Goal: Task Accomplishment & Management: Complete application form

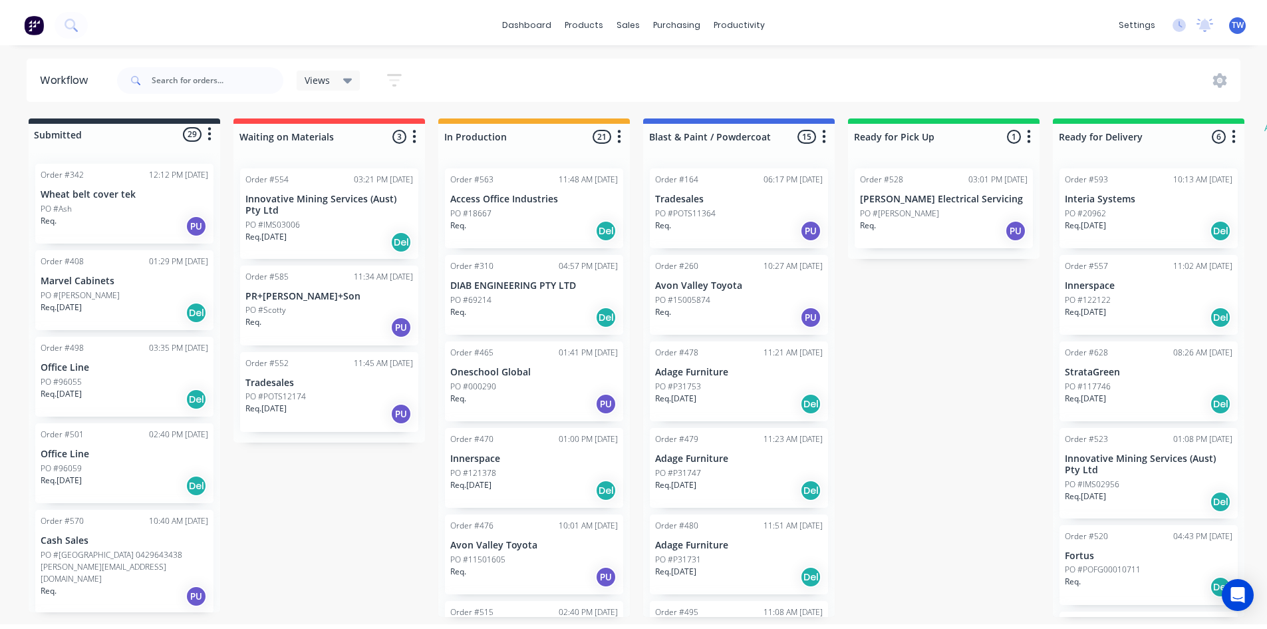
scroll to position [531, 0]
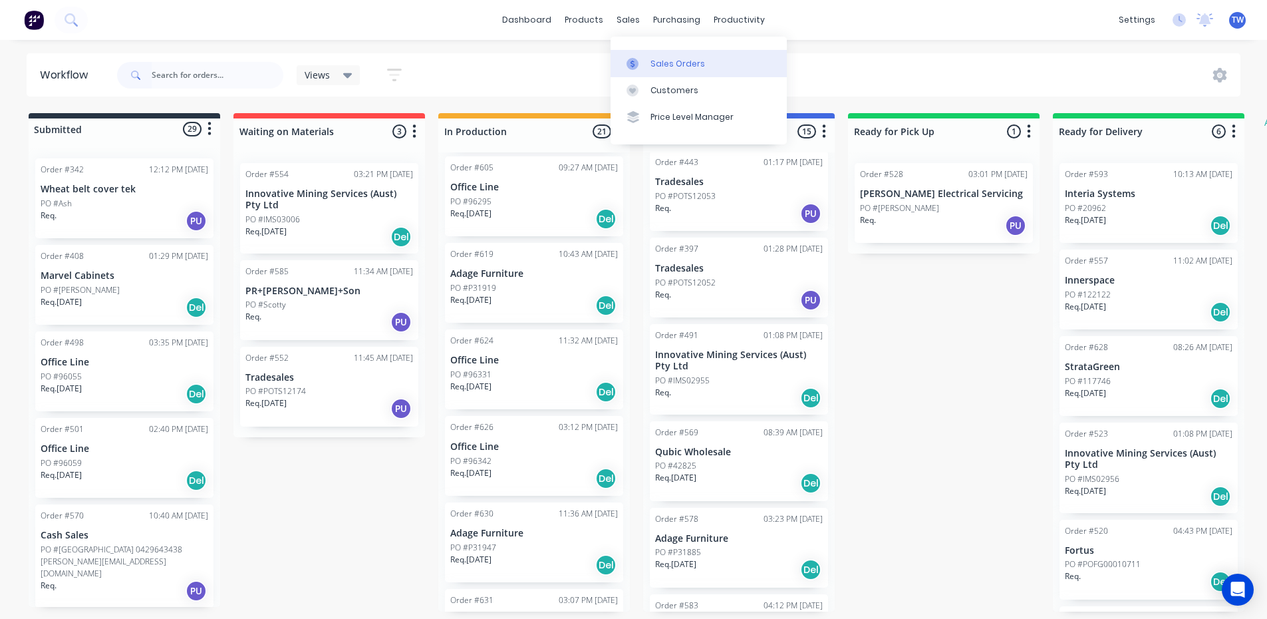
click at [664, 63] on div "Sales Orders" at bounding box center [678, 64] width 55 height 12
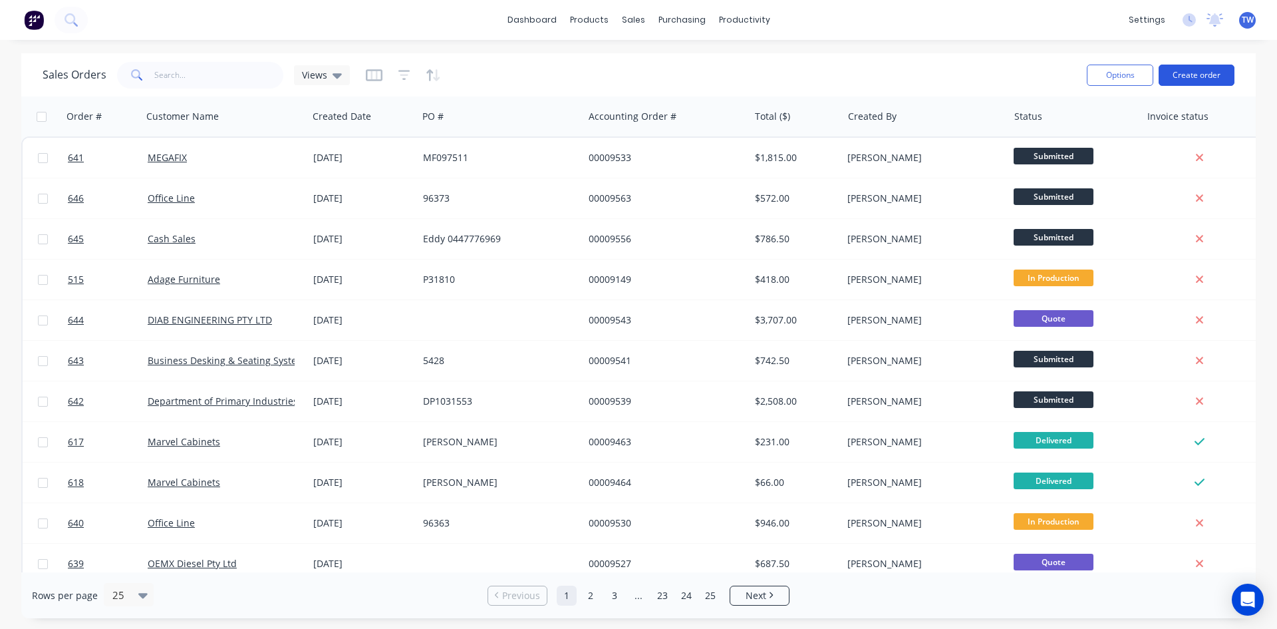
click at [1189, 80] on button "Create order" at bounding box center [1197, 75] width 76 height 21
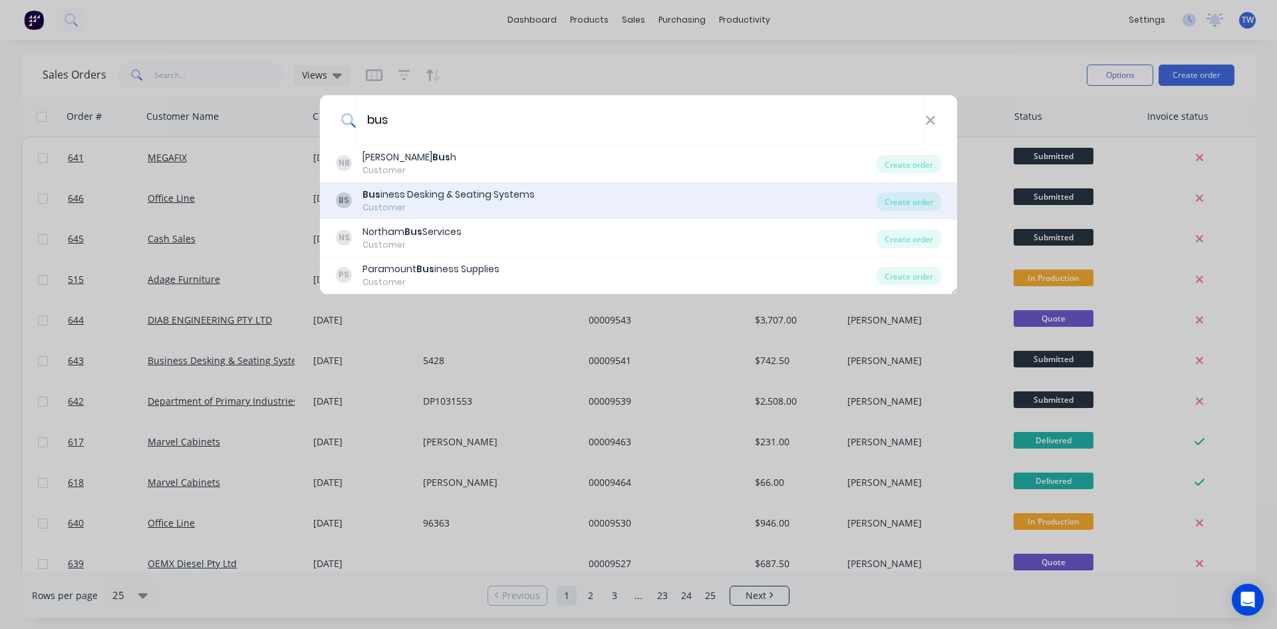
type input "bus"
click at [625, 204] on div "BS Bus iness Desking & Seating Systems Customer" at bounding box center [606, 201] width 541 height 26
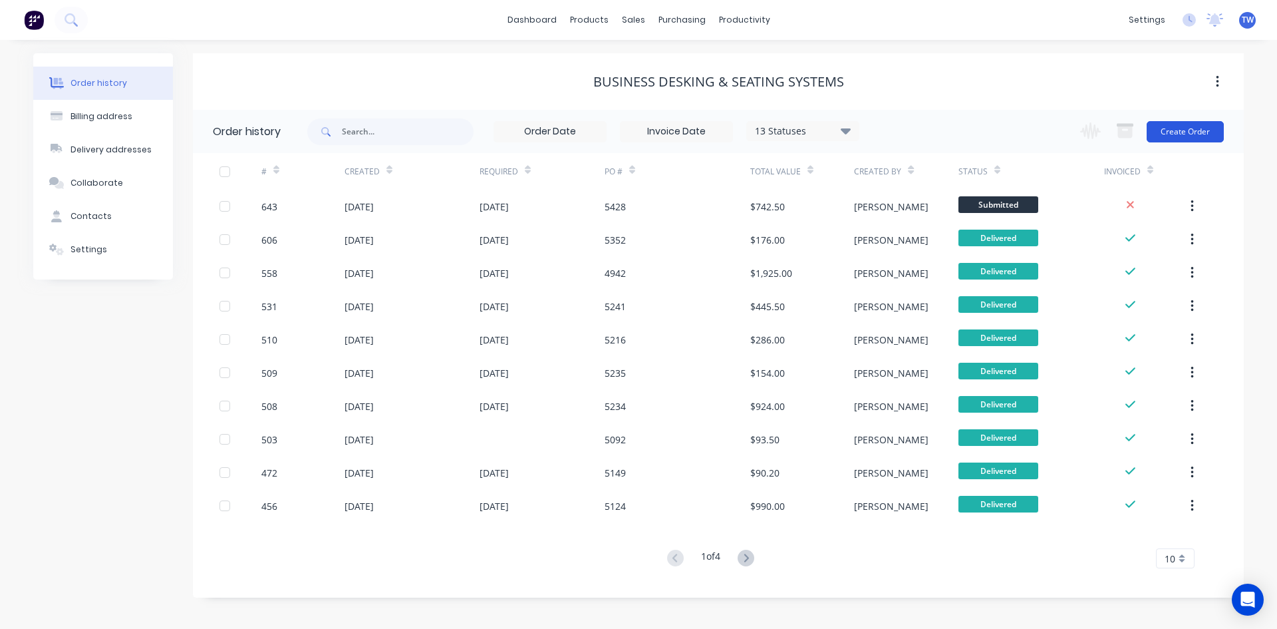
click at [1189, 121] on button "Create Order" at bounding box center [1185, 131] width 77 height 21
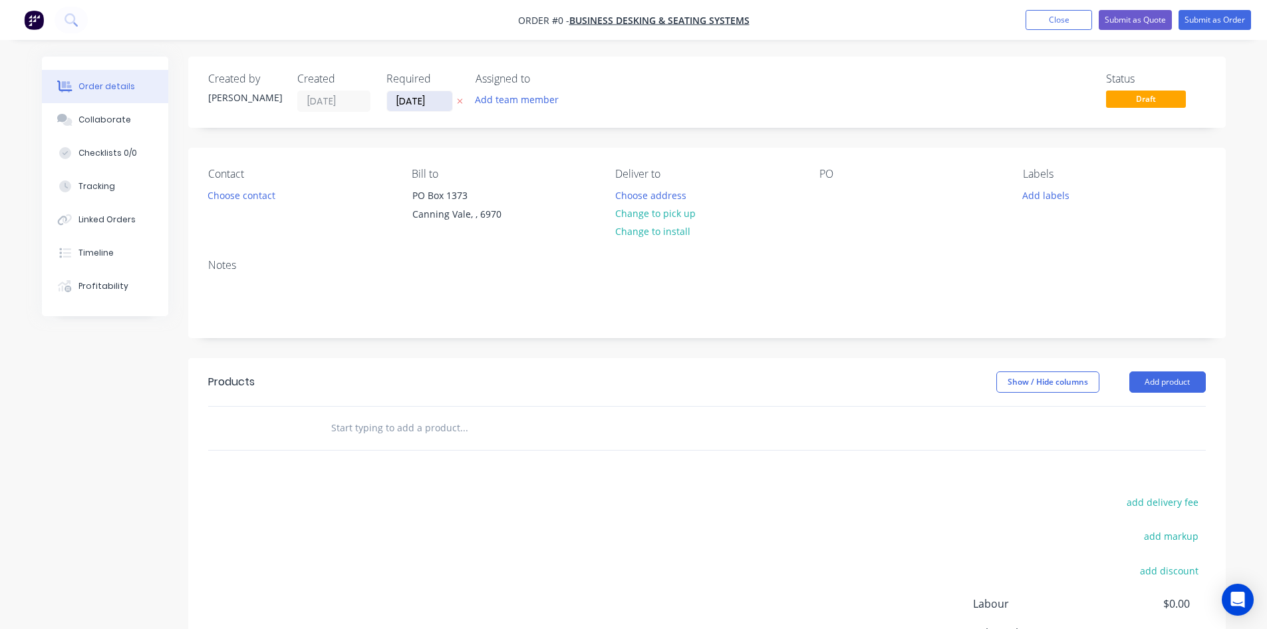
click at [408, 97] on input "[DATE]" at bounding box center [419, 101] width 65 height 20
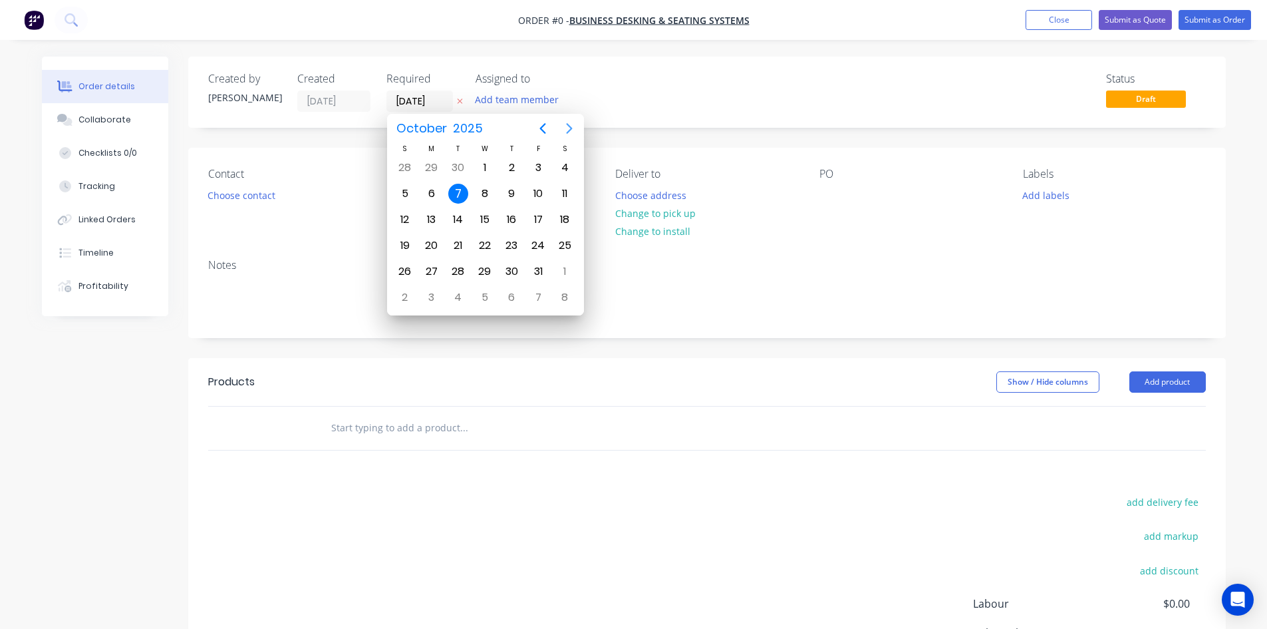
click at [571, 126] on icon "Next page" at bounding box center [569, 128] width 16 height 16
click at [438, 222] on div "10" at bounding box center [432, 220] width 20 height 20
type input "[DATE]"
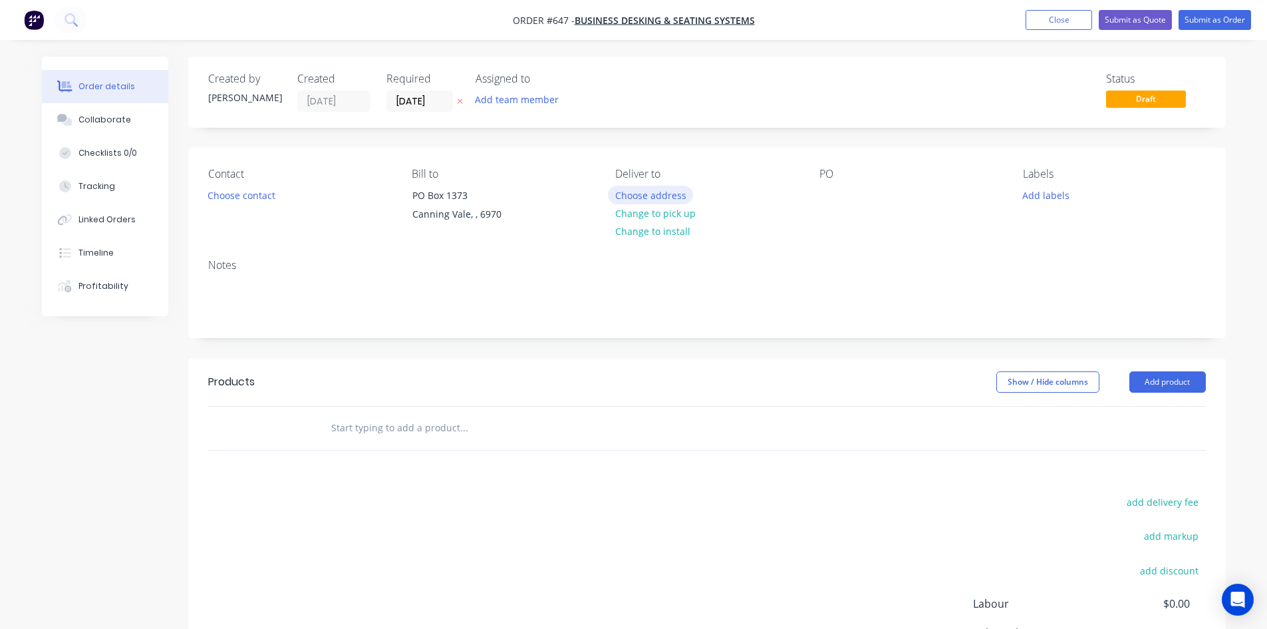
click at [653, 198] on button "Choose address" at bounding box center [650, 195] width 85 height 18
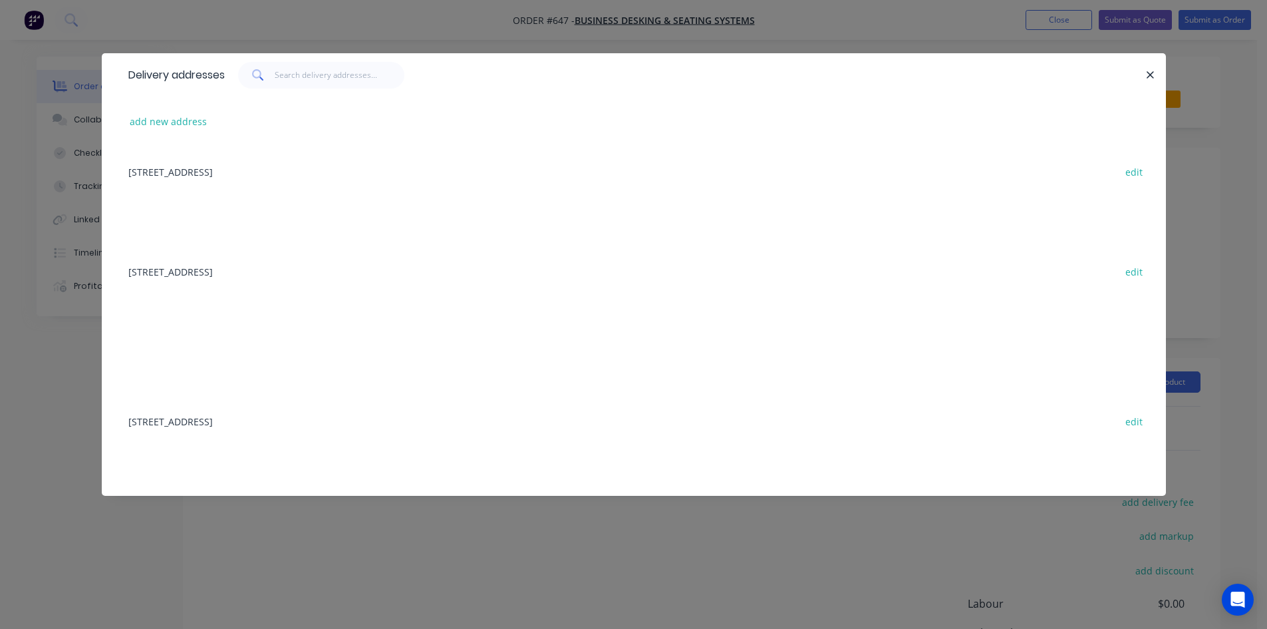
click at [243, 420] on div "[STREET_ADDRESS] edit" at bounding box center [634, 421] width 1024 height 50
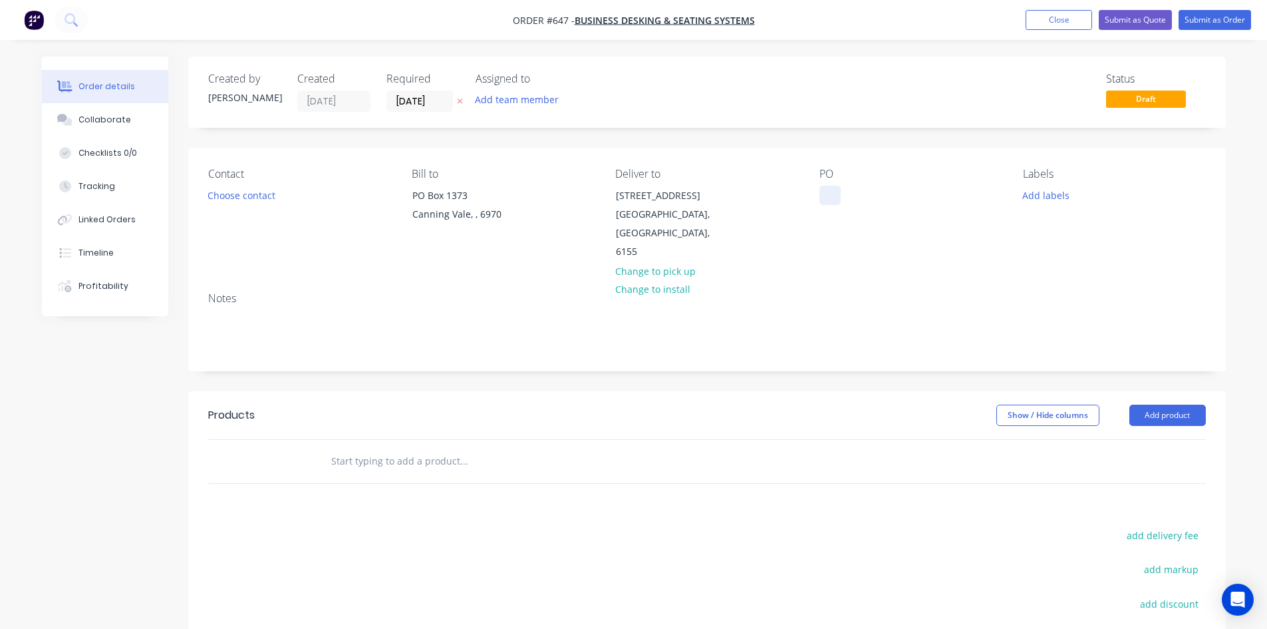
click at [822, 194] on div at bounding box center [830, 195] width 21 height 19
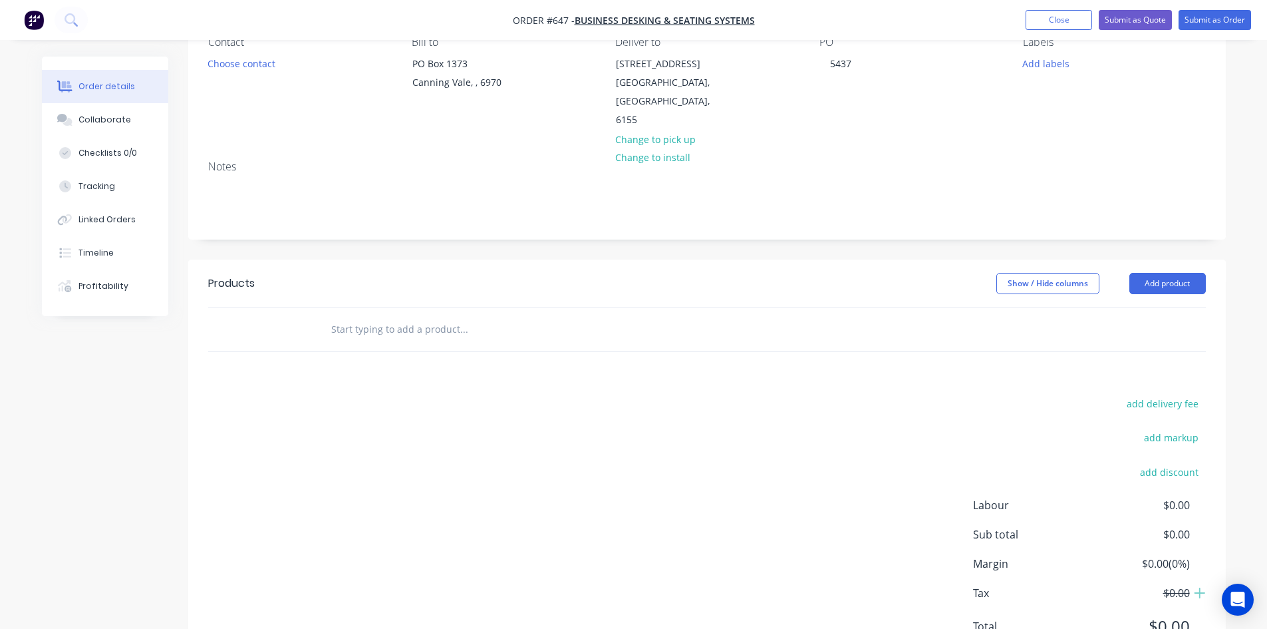
scroll to position [133, 0]
click at [1181, 271] on button "Add product" at bounding box center [1168, 281] width 77 height 21
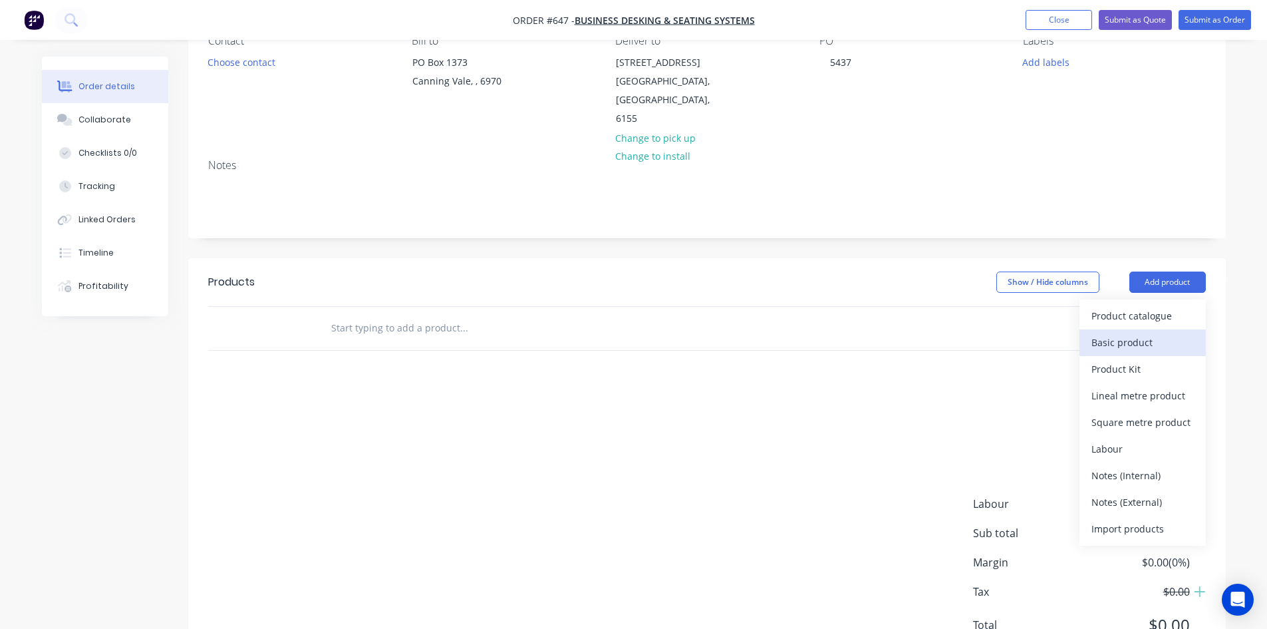
click at [1147, 333] on div "Basic product" at bounding box center [1143, 342] width 102 height 19
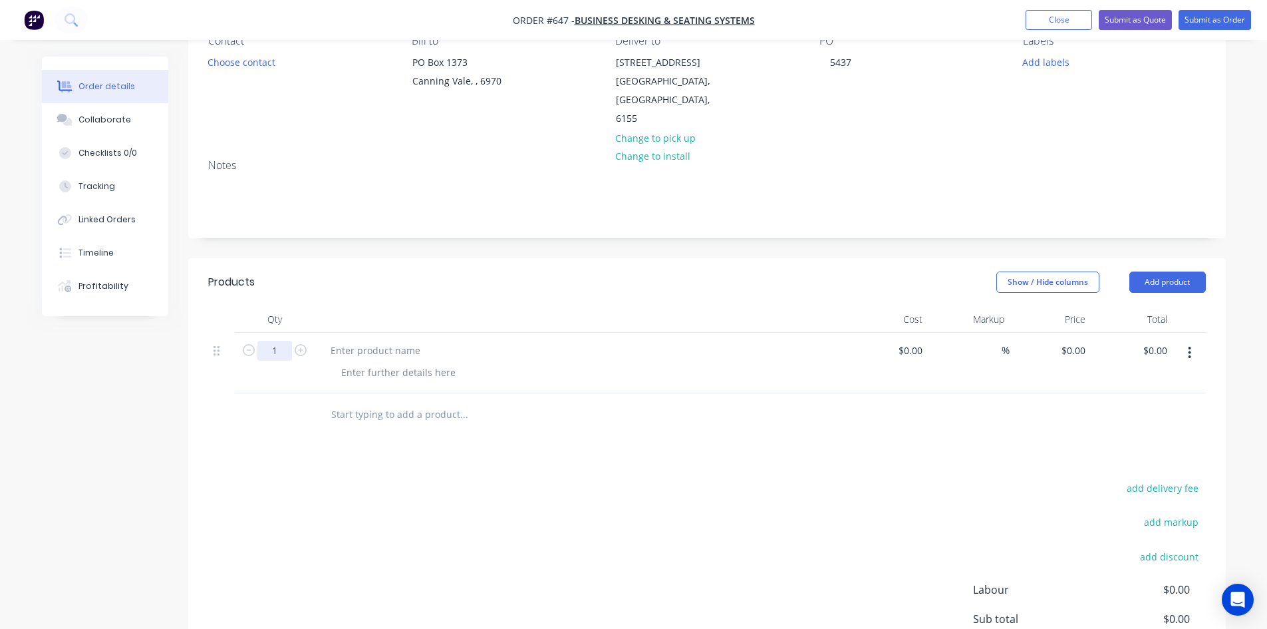
click at [267, 341] on input "1" at bounding box center [274, 351] width 35 height 20
type input "4"
click at [404, 341] on div at bounding box center [375, 350] width 111 height 19
paste div
click at [1078, 341] on input "0" at bounding box center [1075, 350] width 31 height 19
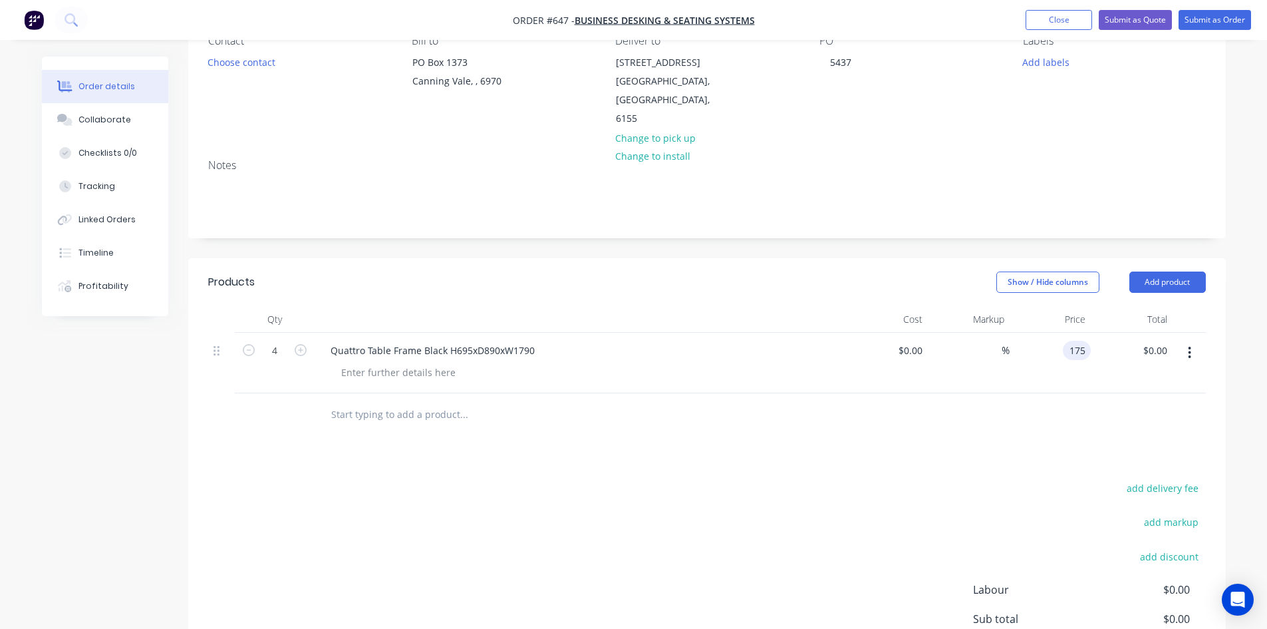
type input "$175.00"
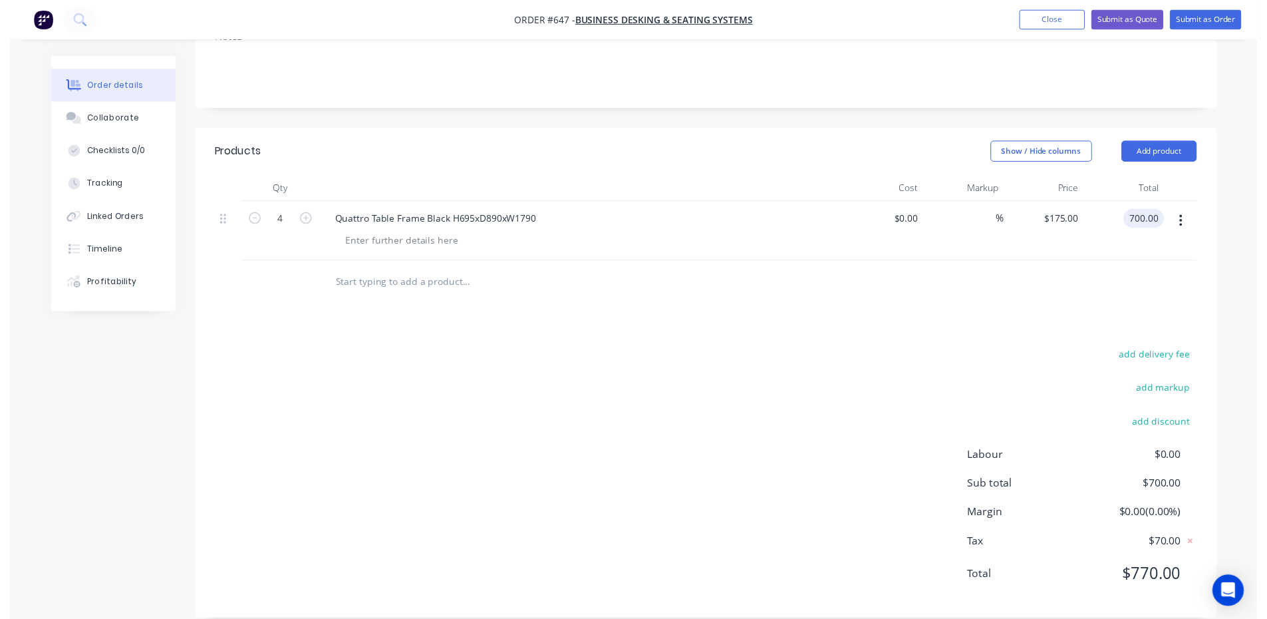
scroll to position [0, 0]
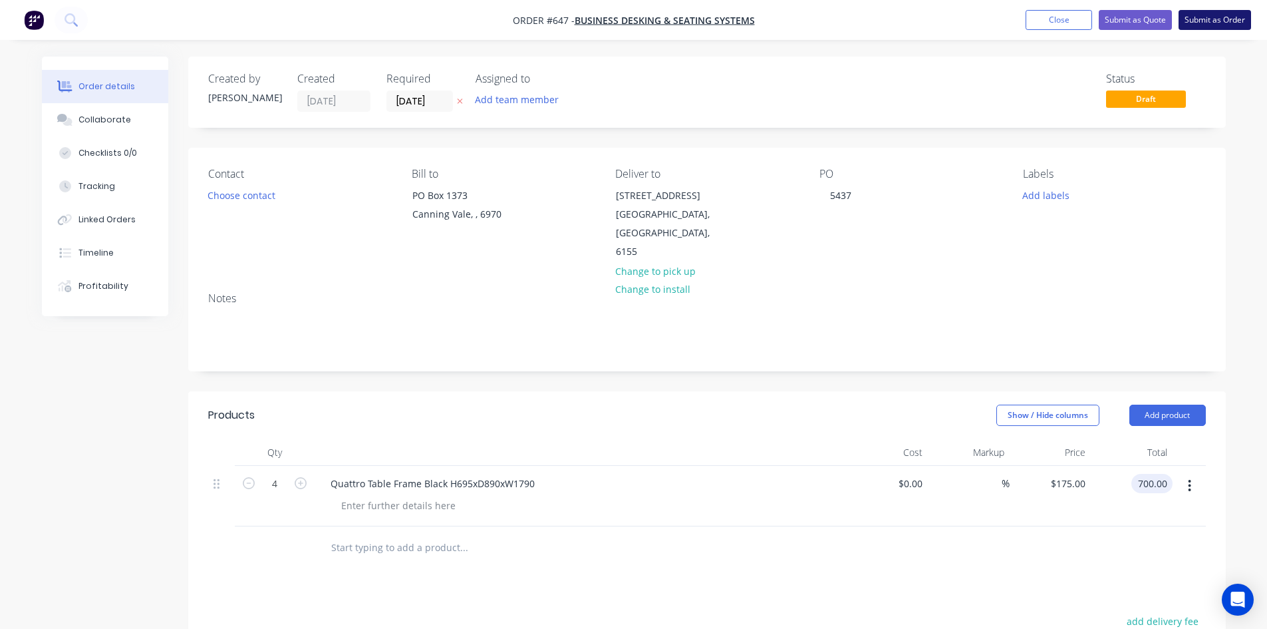
type input "$700.00"
click at [1209, 16] on button "Submit as Order" at bounding box center [1215, 20] width 73 height 20
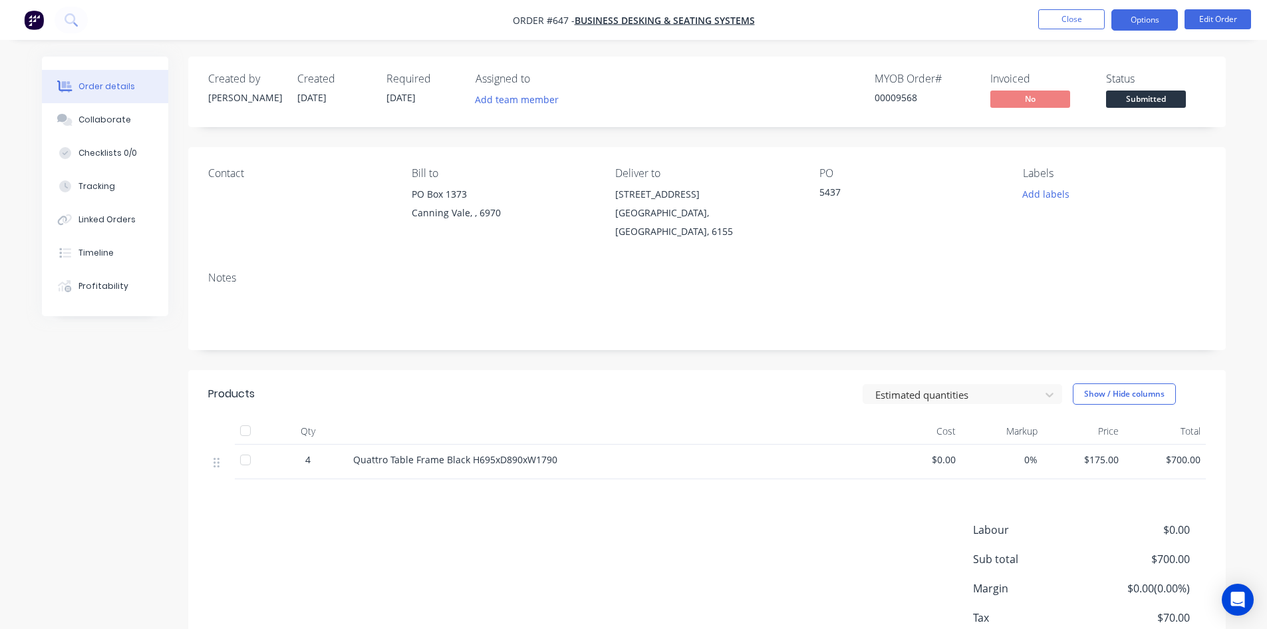
click at [1150, 19] on button "Options" at bounding box center [1145, 19] width 67 height 21
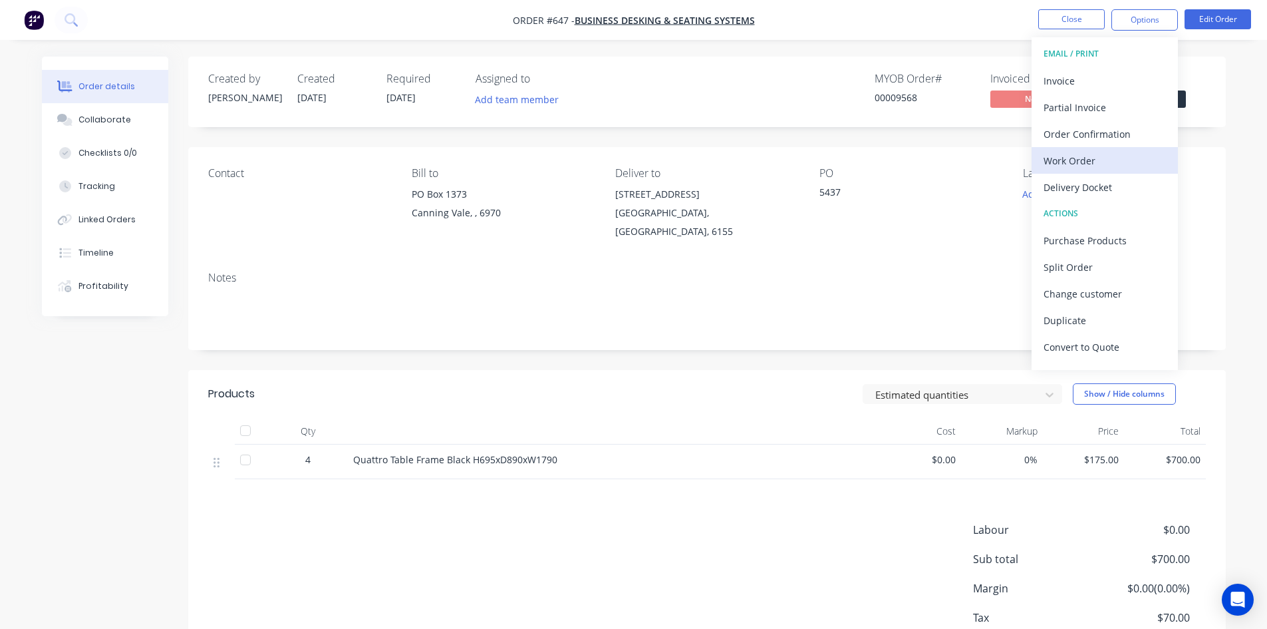
click at [1084, 164] on div "Work Order" at bounding box center [1105, 160] width 122 height 19
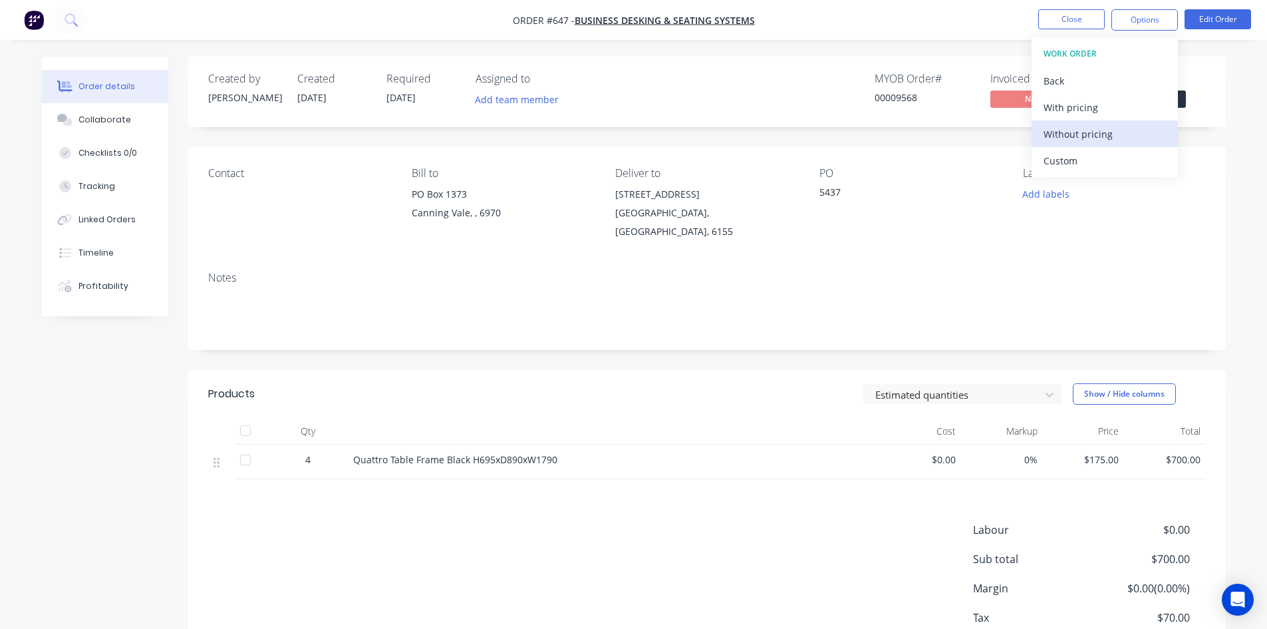
click at [1090, 122] on button "Without pricing" at bounding box center [1105, 133] width 146 height 27
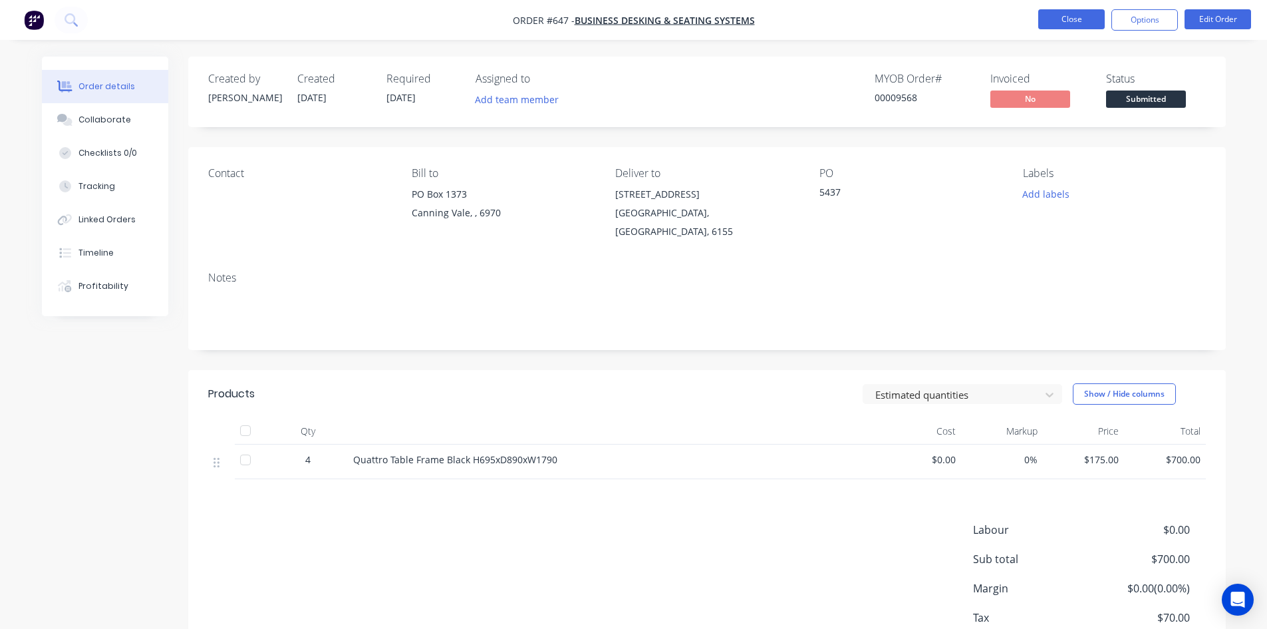
click at [1072, 22] on button "Close" at bounding box center [1071, 19] width 67 height 20
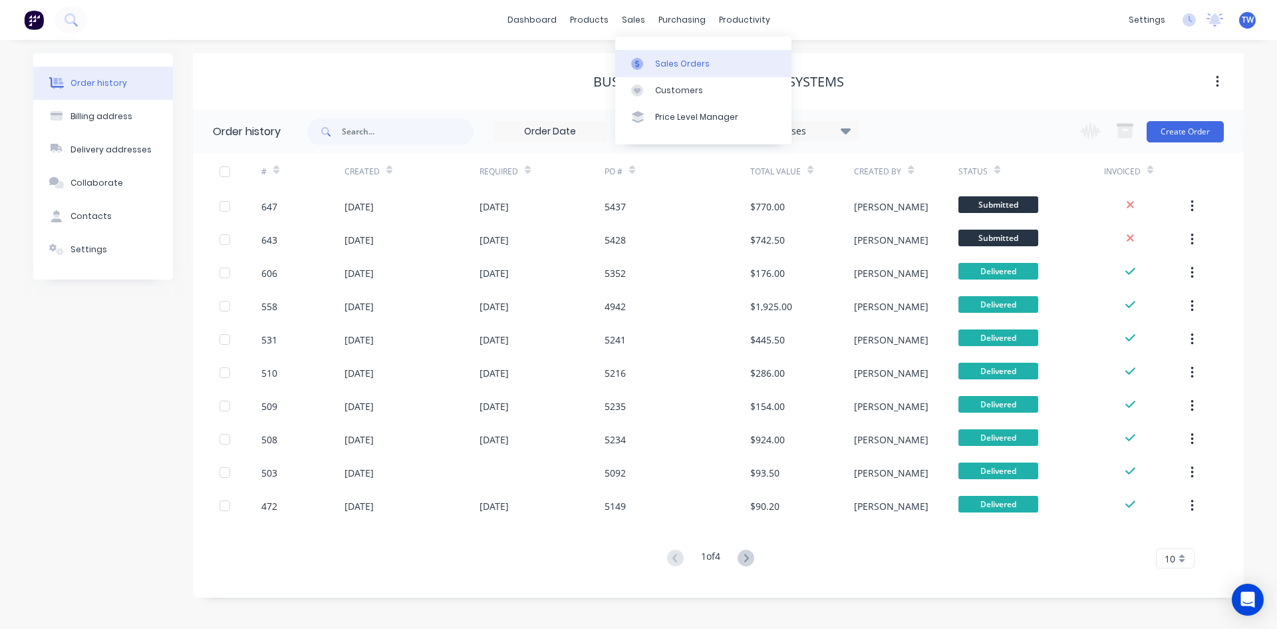
click at [663, 61] on div "Sales Orders" at bounding box center [682, 64] width 55 height 12
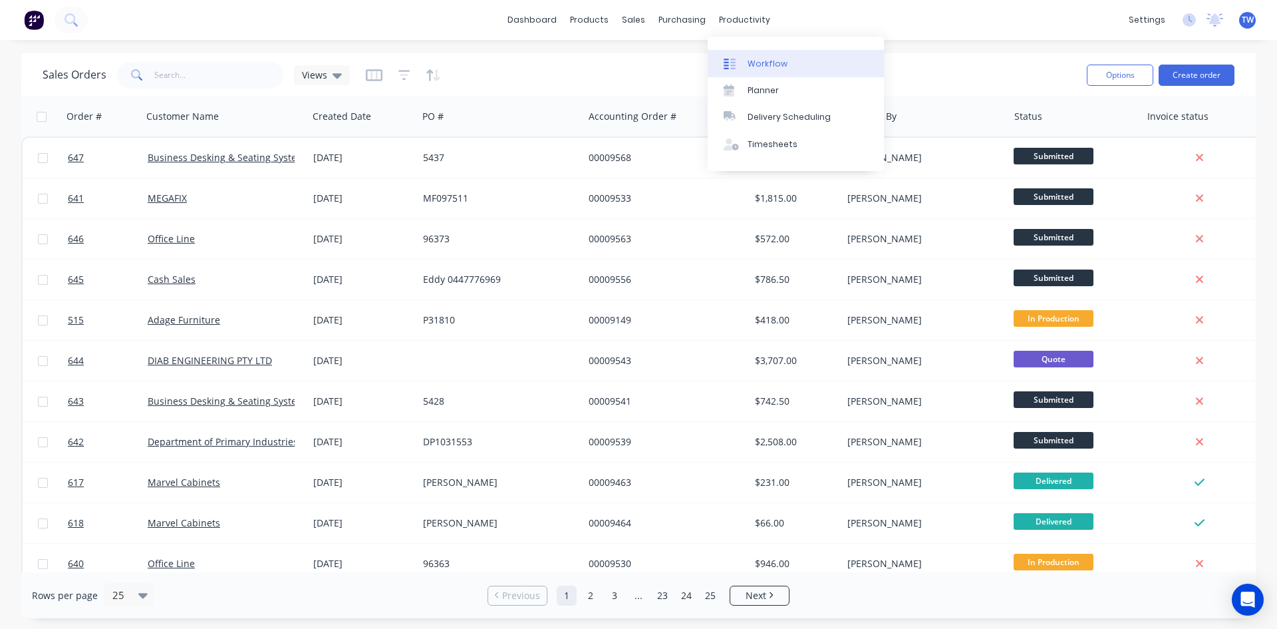
click at [768, 56] on link "Workflow" at bounding box center [796, 63] width 176 height 27
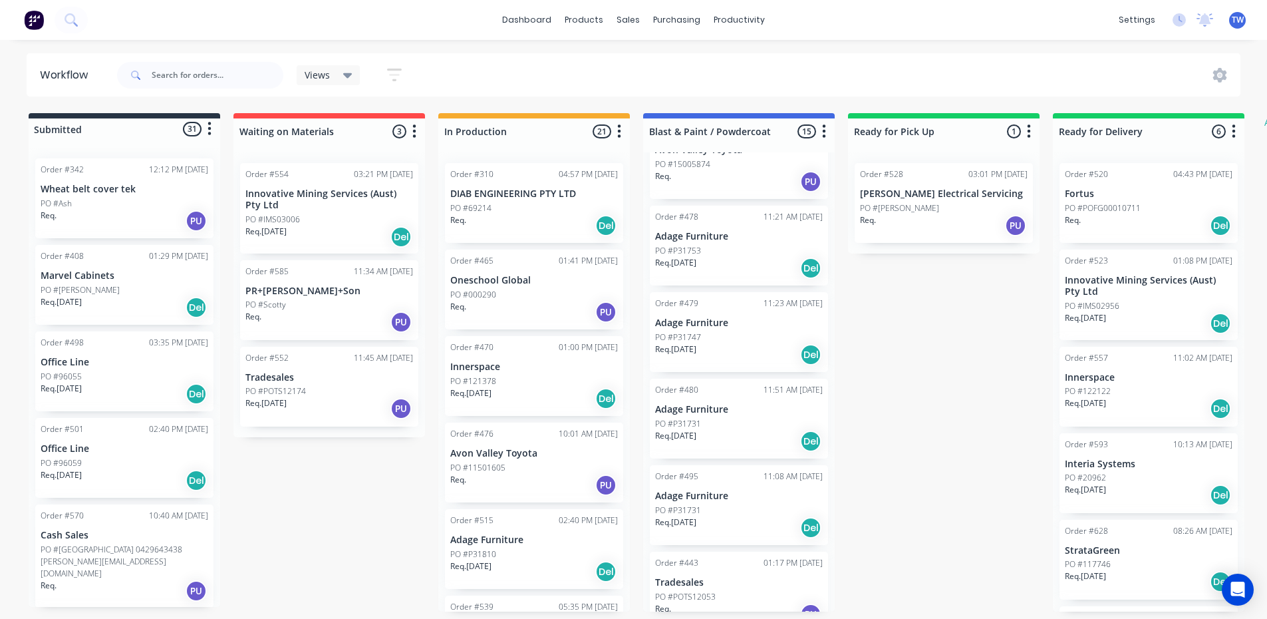
scroll to position [133, 0]
click at [715, 249] on div "PO #P31753" at bounding box center [739, 248] width 168 height 12
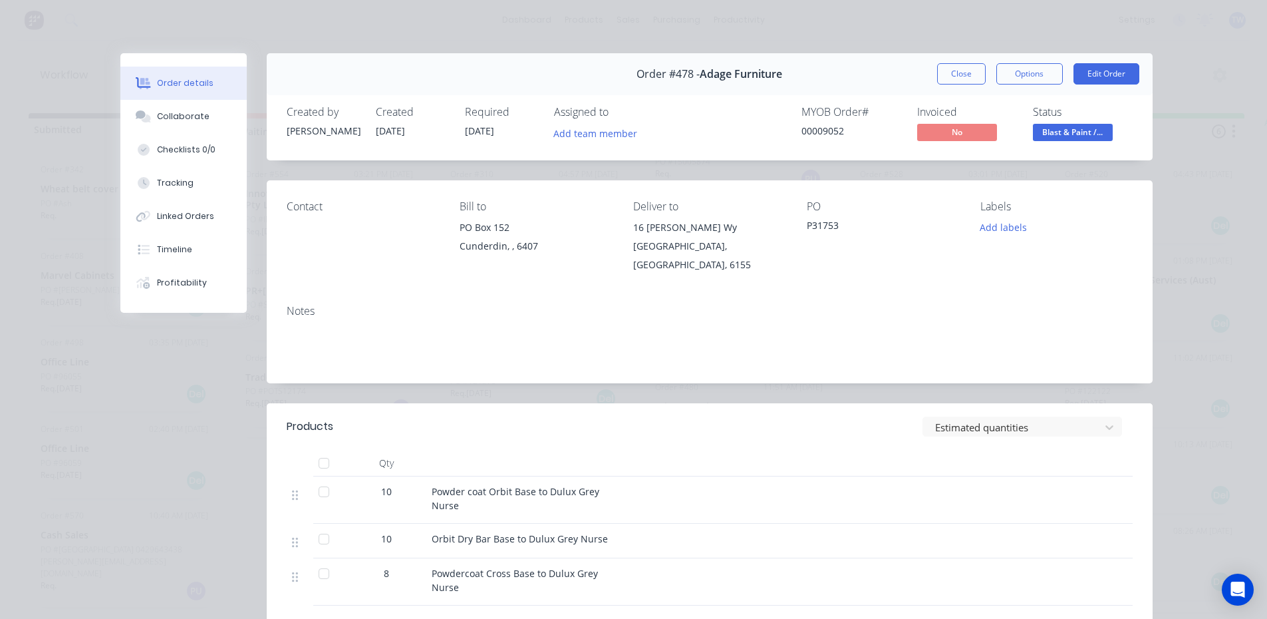
scroll to position [67, 0]
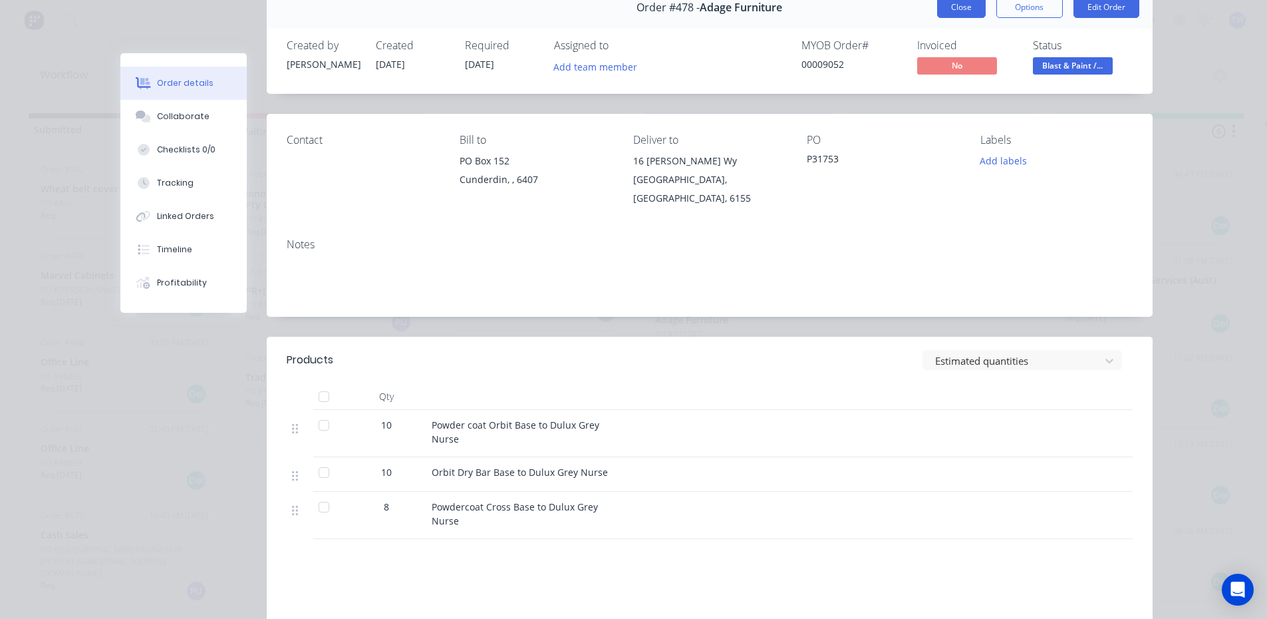
click at [975, 7] on button "Close" at bounding box center [961, 7] width 49 height 21
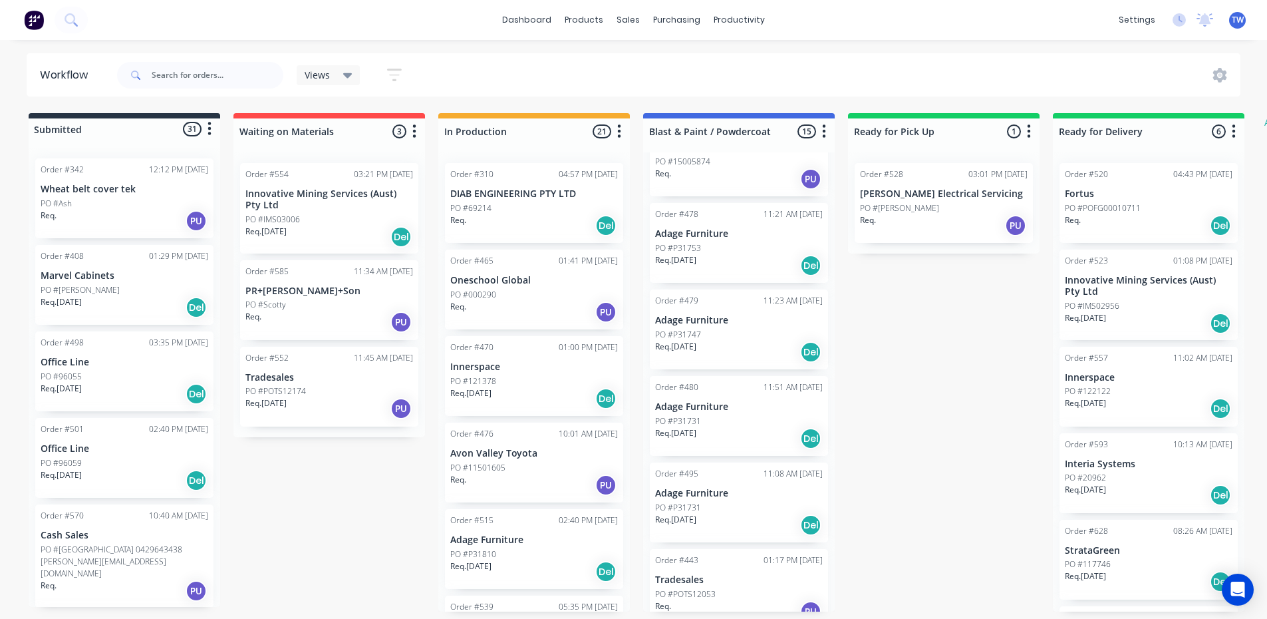
click at [701, 502] on div "PO #P31731" at bounding box center [739, 508] width 168 height 12
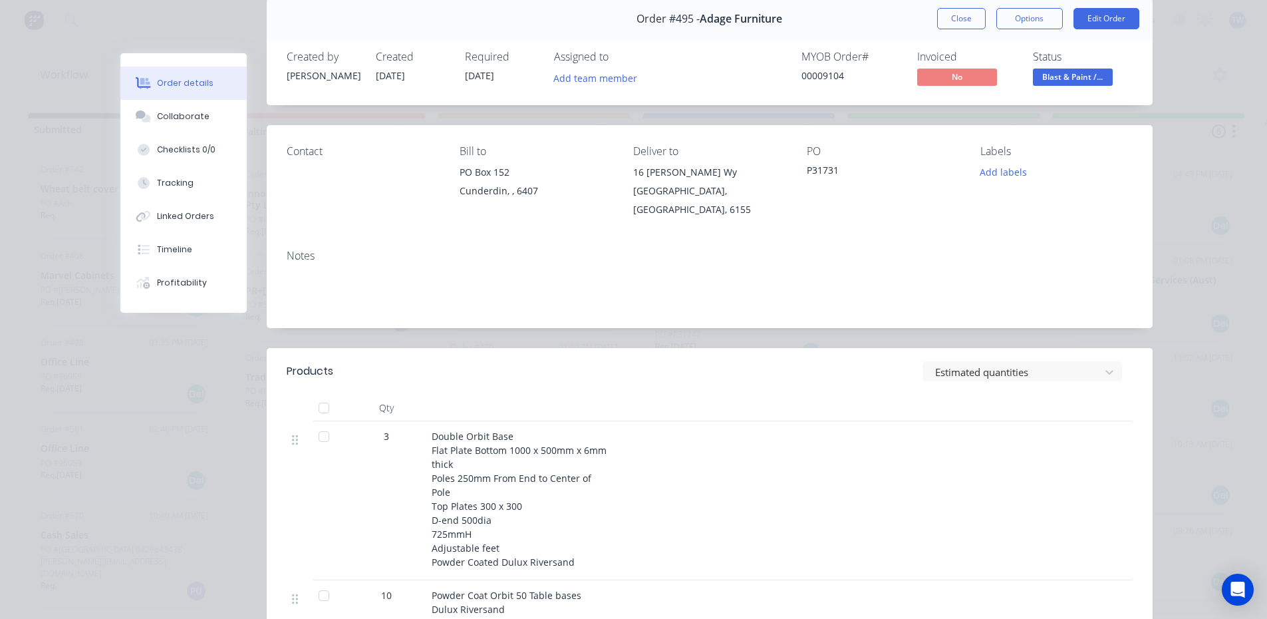
scroll to position [0, 0]
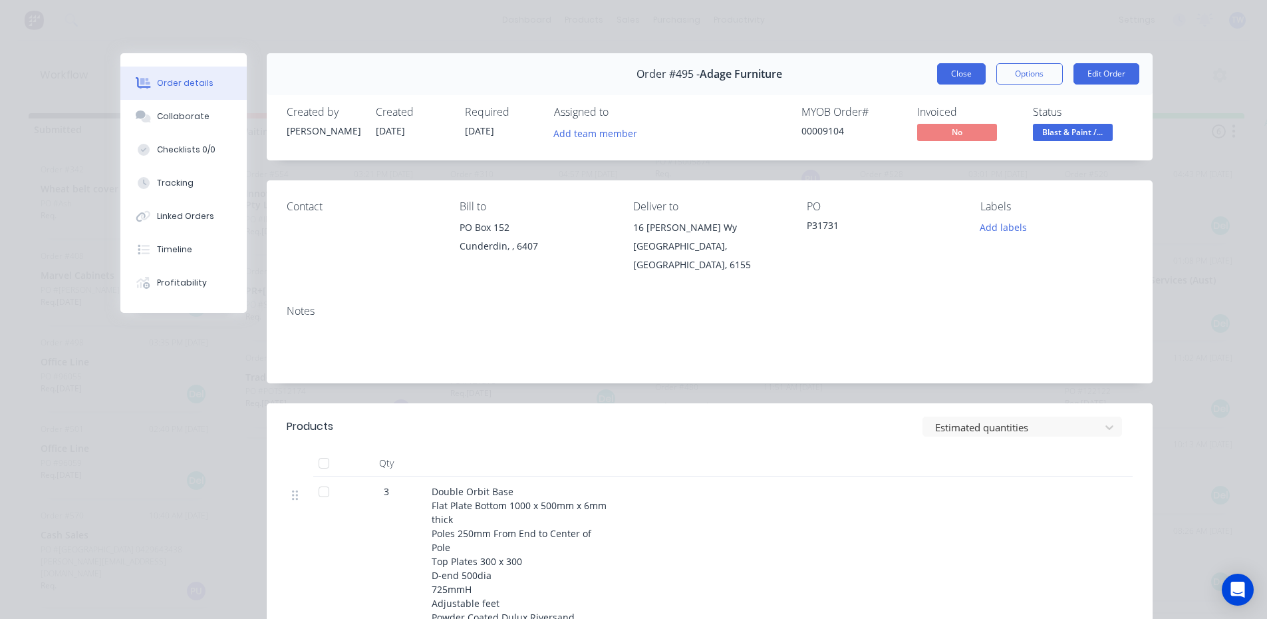
click at [957, 71] on button "Close" at bounding box center [961, 73] width 49 height 21
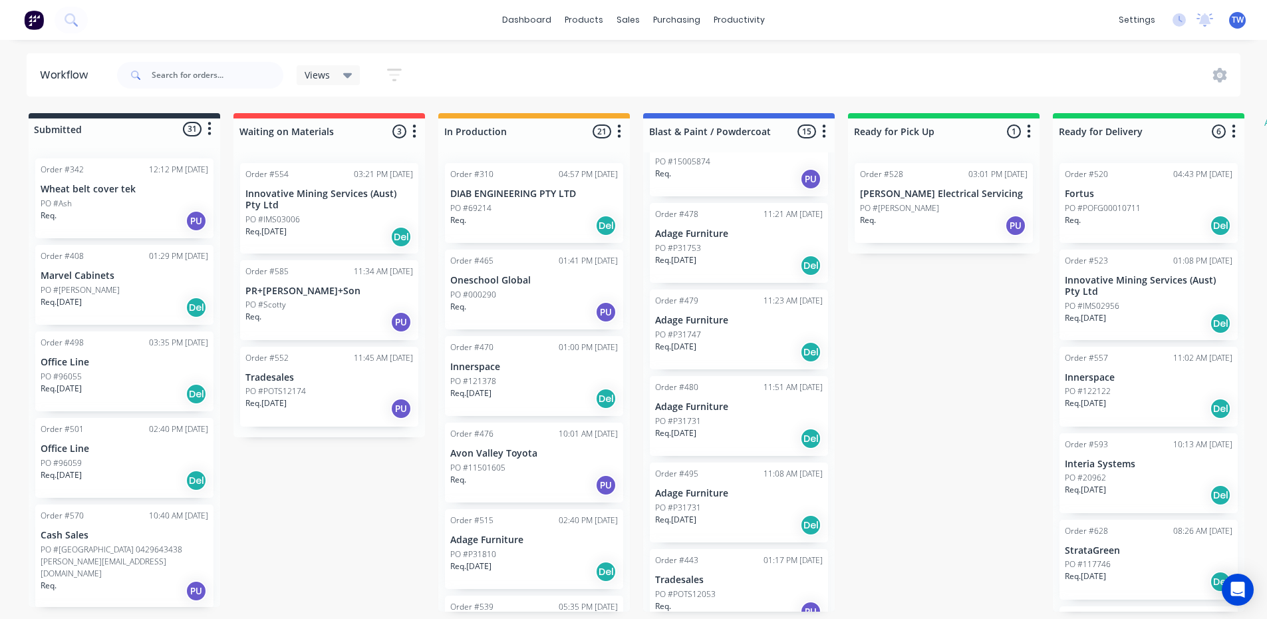
click at [691, 415] on p "PO #P31731" at bounding box center [678, 421] width 46 height 12
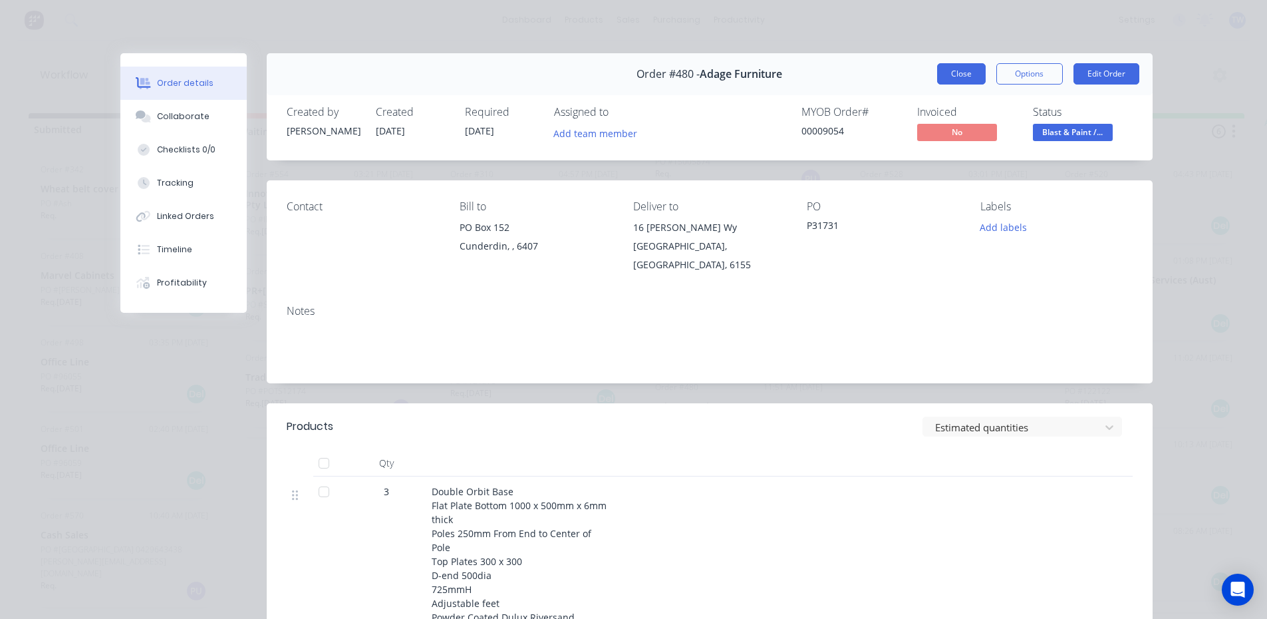
click at [953, 75] on button "Close" at bounding box center [961, 73] width 49 height 21
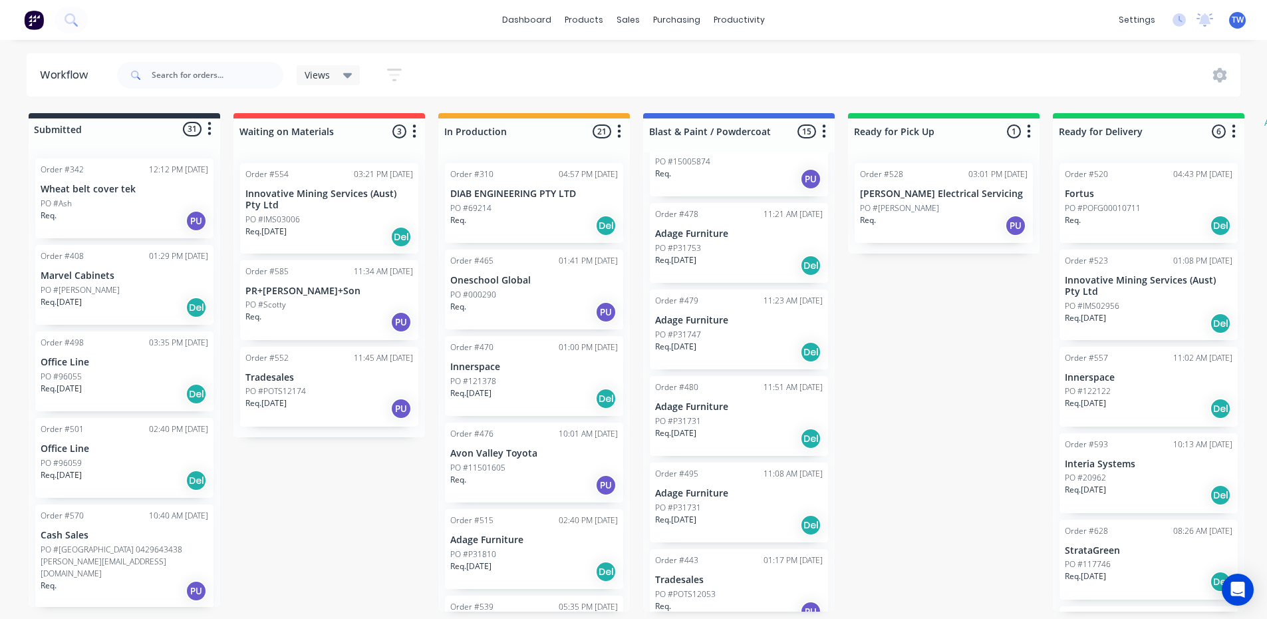
click at [714, 255] on div "Req. [DATE] Del" at bounding box center [739, 265] width 168 height 23
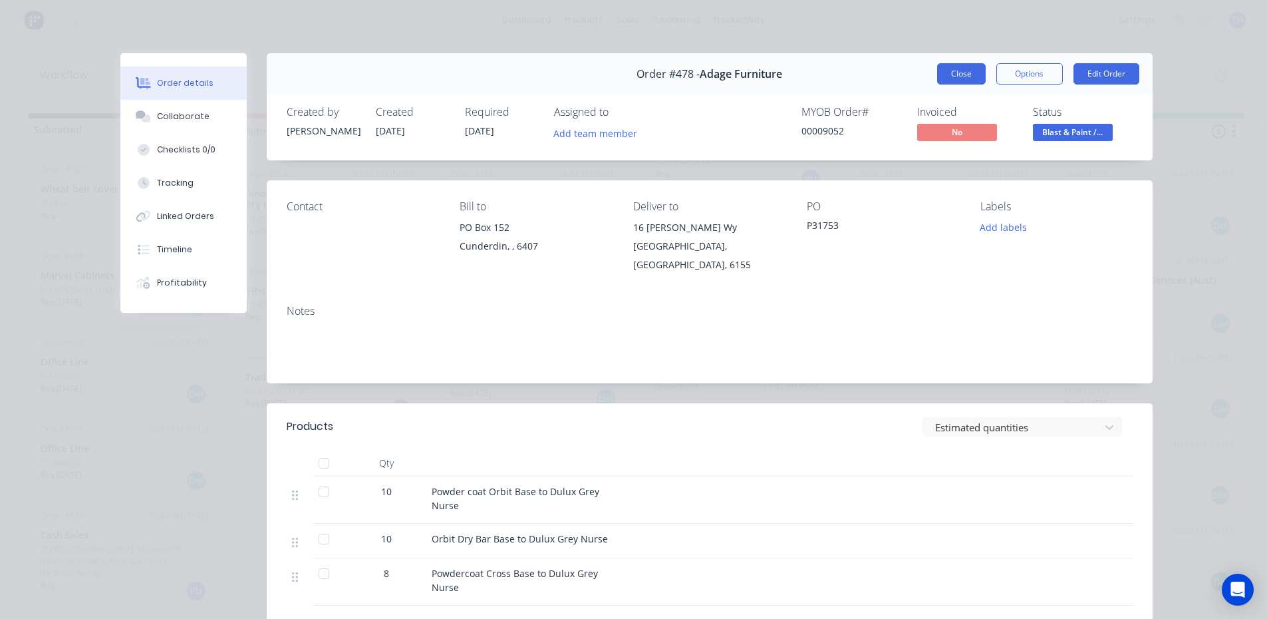
click at [941, 77] on button "Close" at bounding box center [961, 73] width 49 height 21
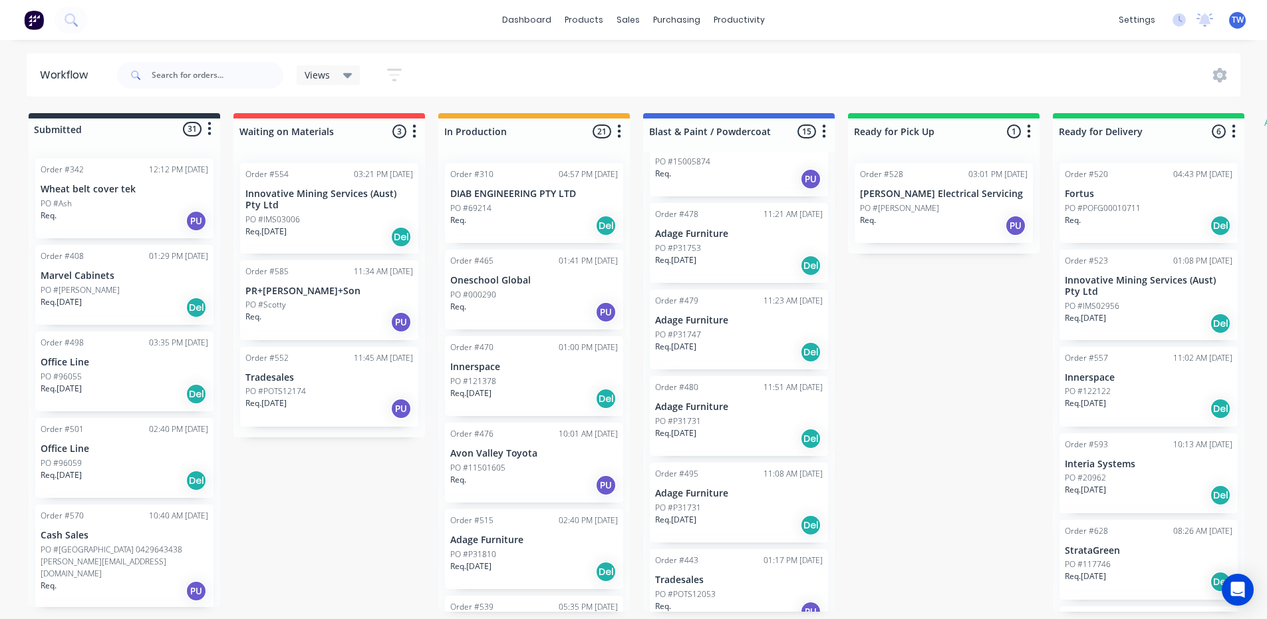
click at [713, 353] on div "Req. [DATE] Del" at bounding box center [739, 352] width 168 height 23
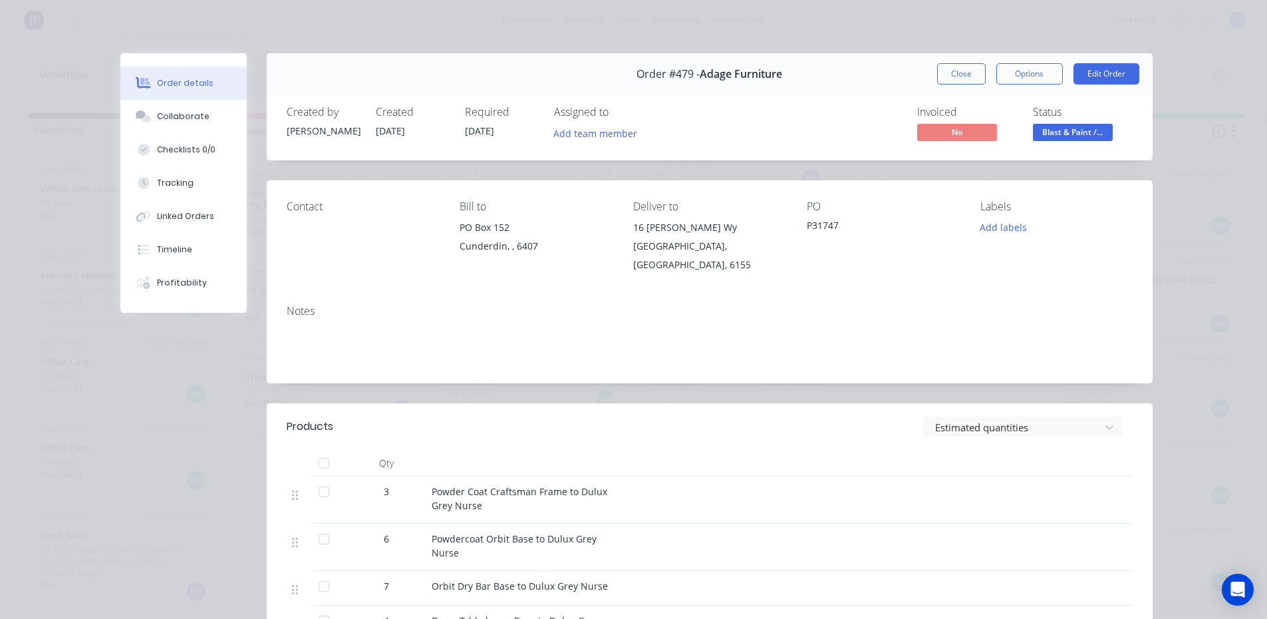
click at [969, 77] on button "Close" at bounding box center [961, 73] width 49 height 21
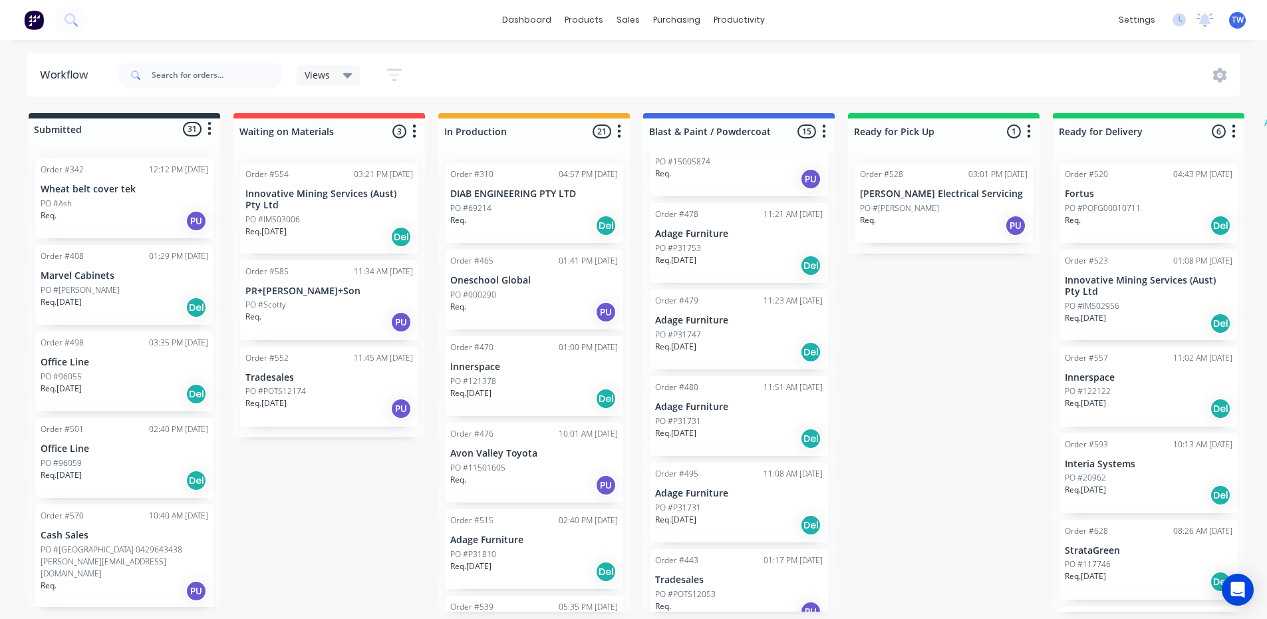
click at [730, 422] on div "PO #P31731" at bounding box center [739, 421] width 168 height 12
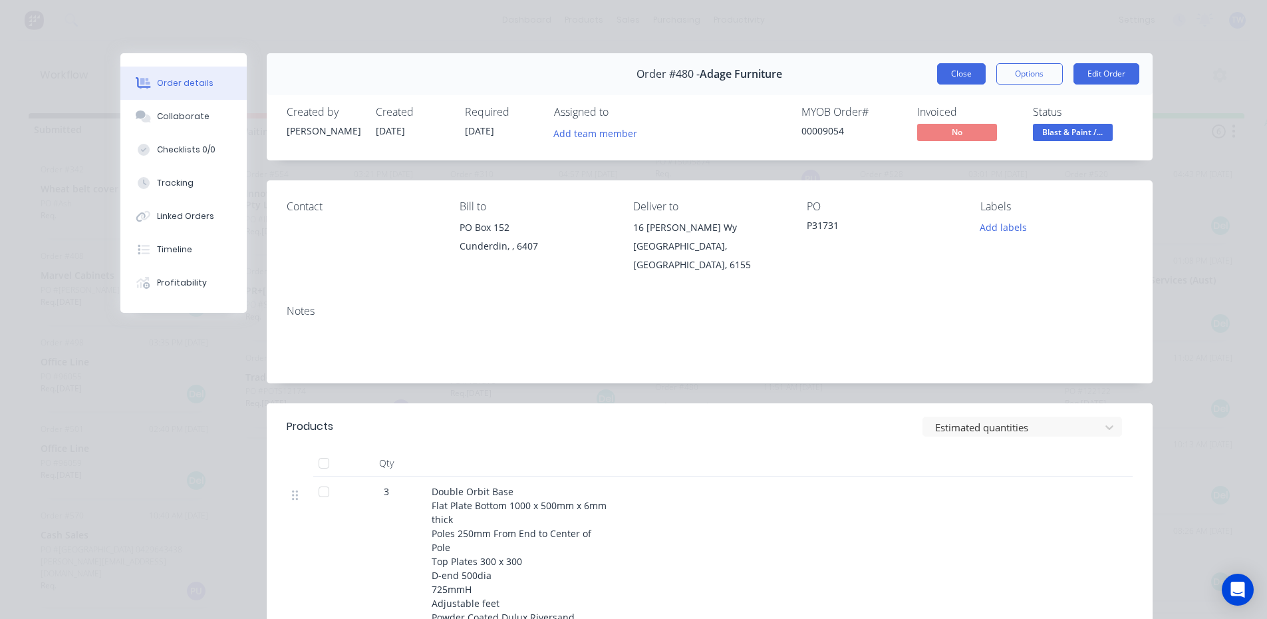
click at [957, 80] on button "Close" at bounding box center [961, 73] width 49 height 21
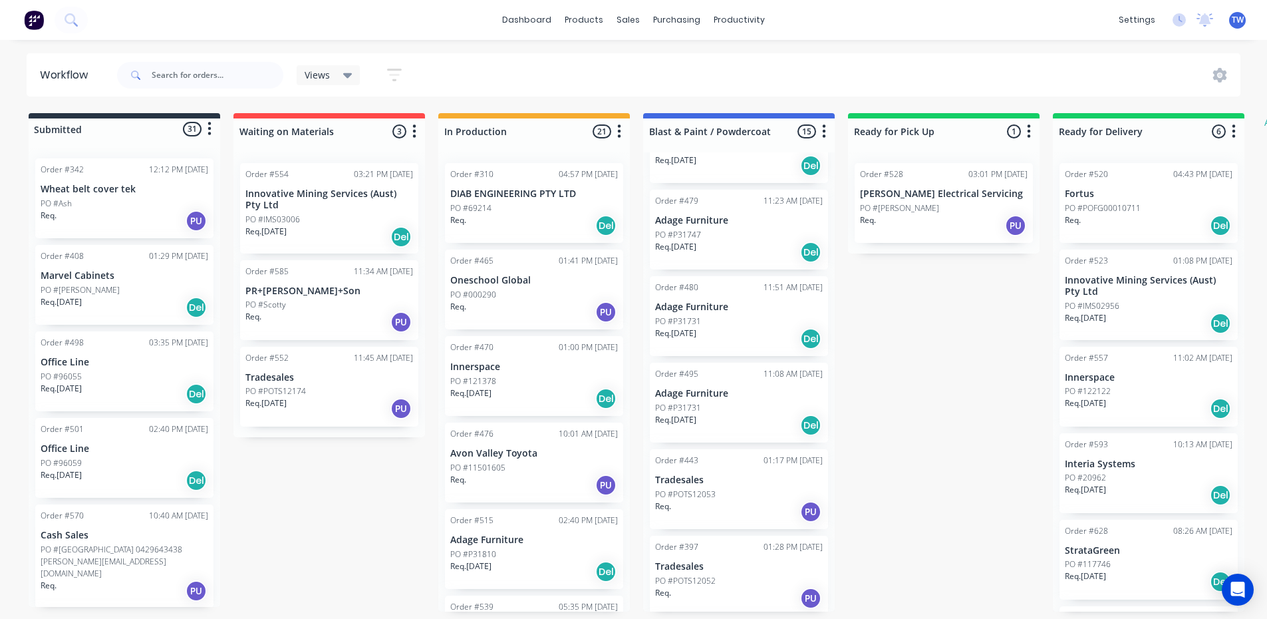
scroll to position [266, 0]
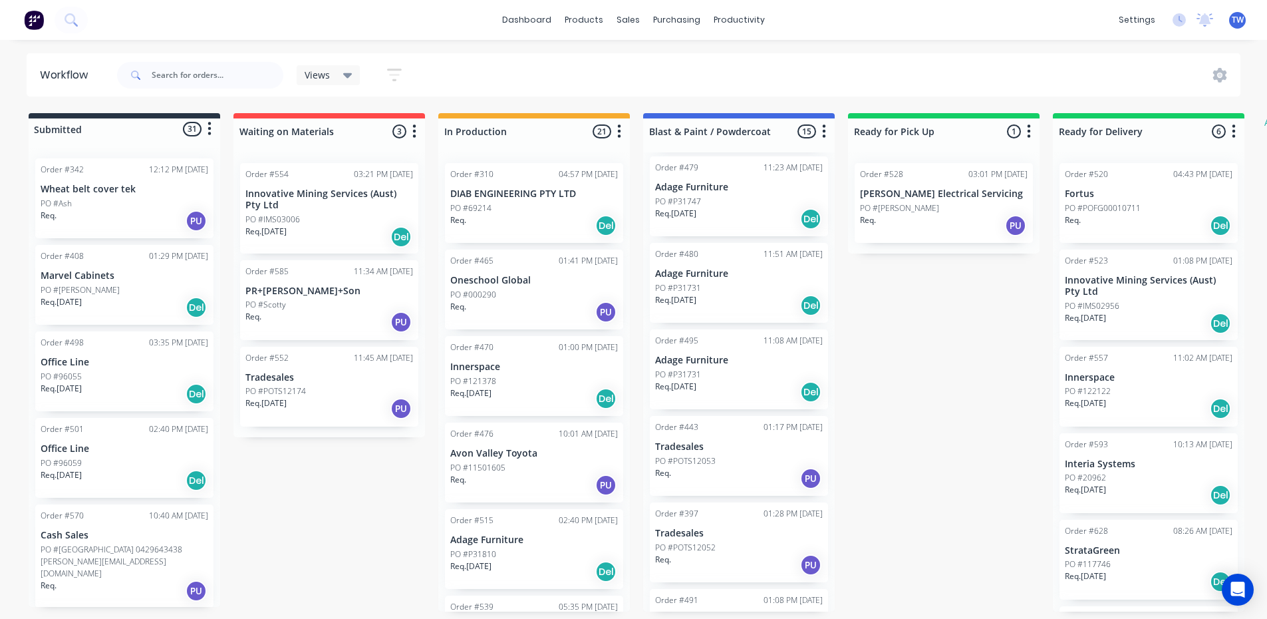
click at [712, 393] on div "Req. [DATE] Del" at bounding box center [739, 392] width 168 height 23
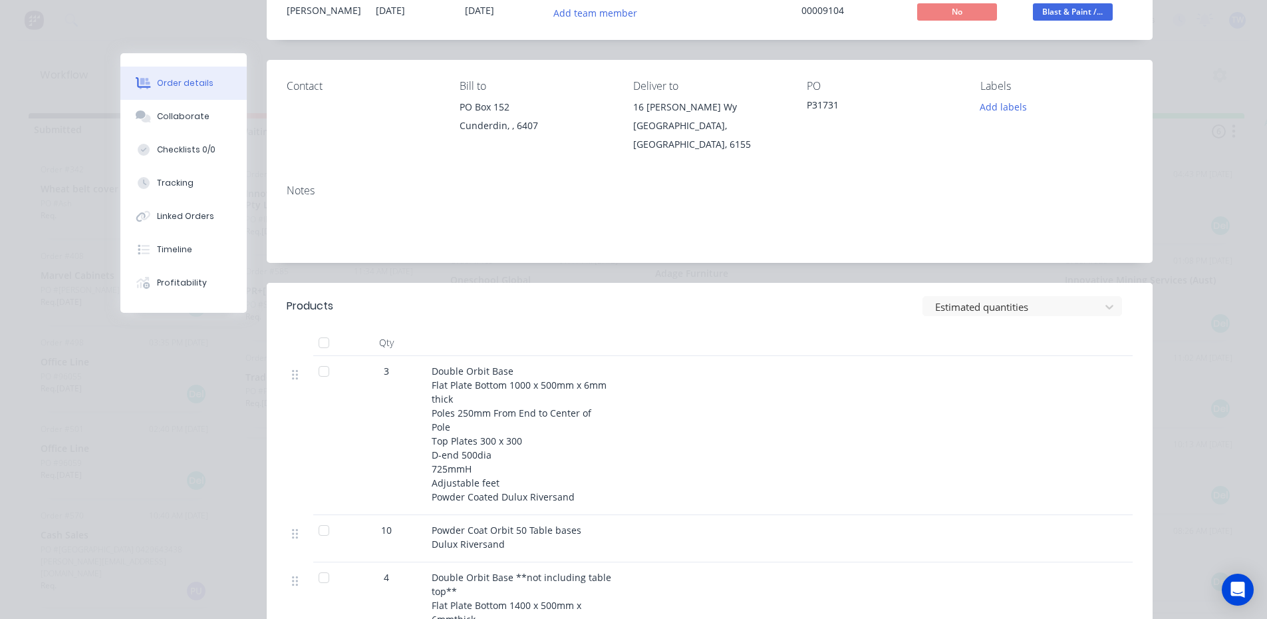
scroll to position [67, 0]
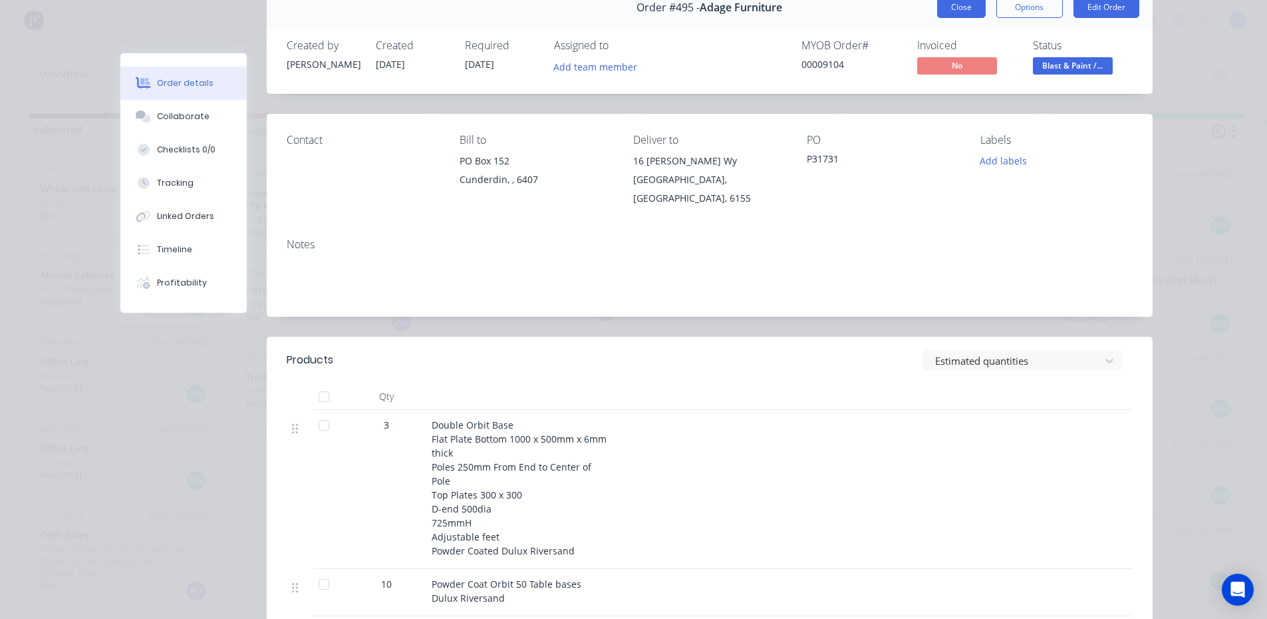
click at [951, 5] on button "Close" at bounding box center [961, 7] width 49 height 21
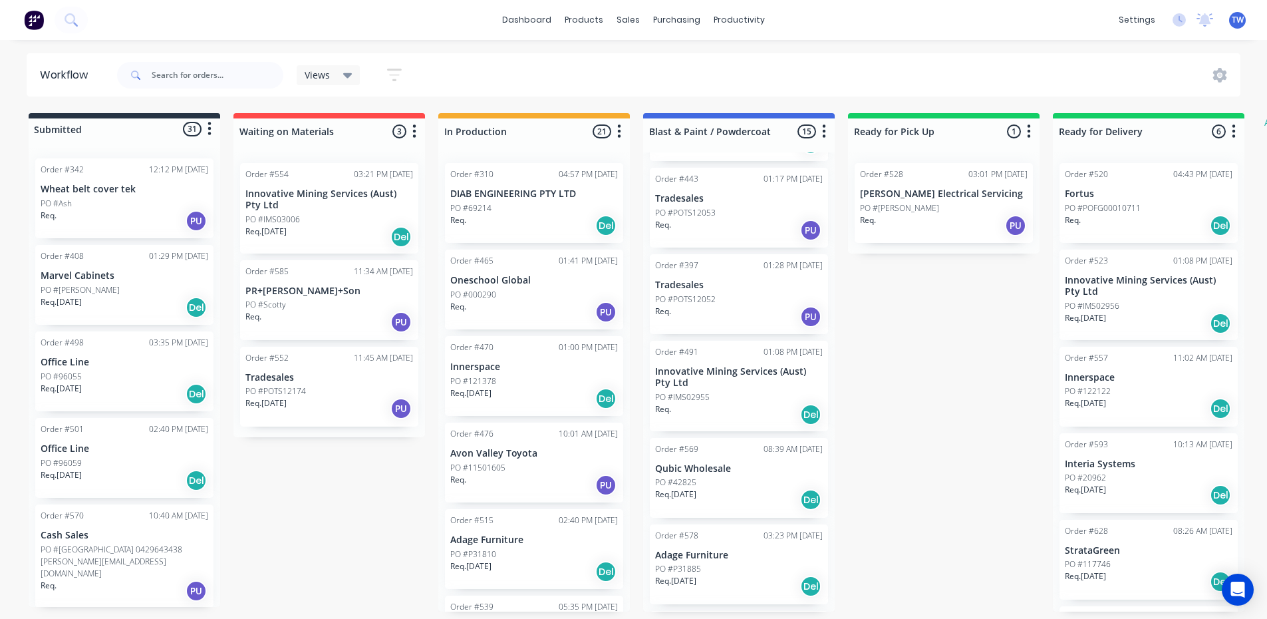
scroll to position [532, 0]
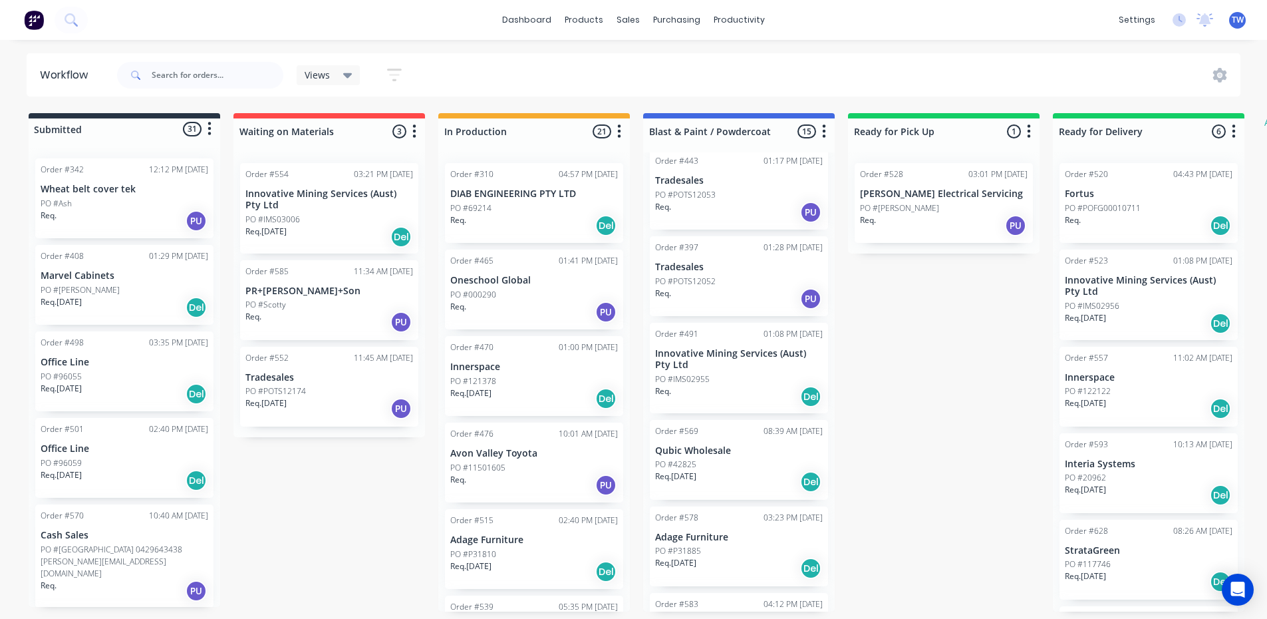
click at [694, 541] on p "Adage Furniture" at bounding box center [739, 537] width 168 height 11
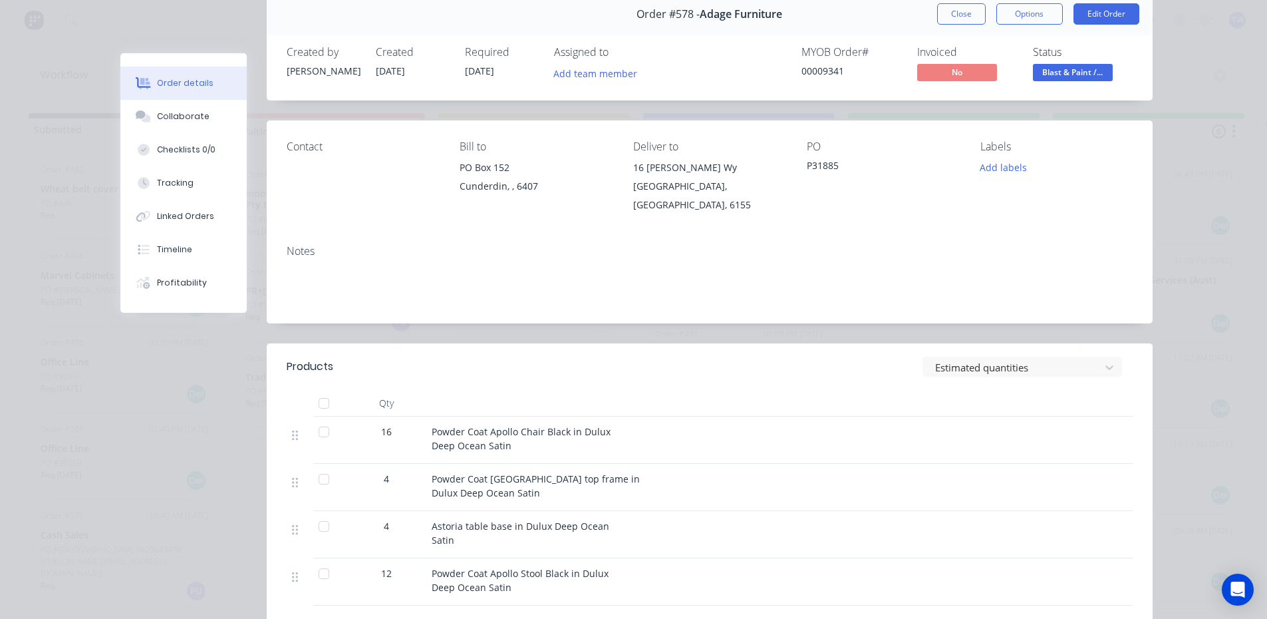
scroll to position [0, 0]
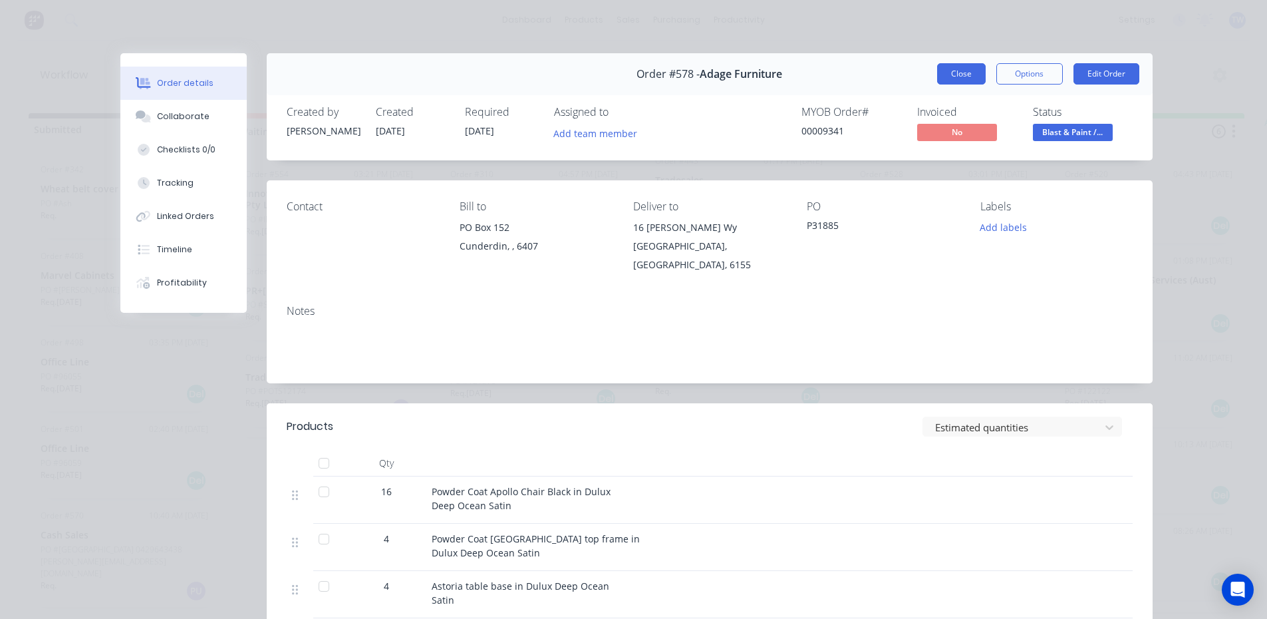
click at [960, 73] on button "Close" at bounding box center [961, 73] width 49 height 21
